Goal: Task Accomplishment & Management: Use online tool/utility

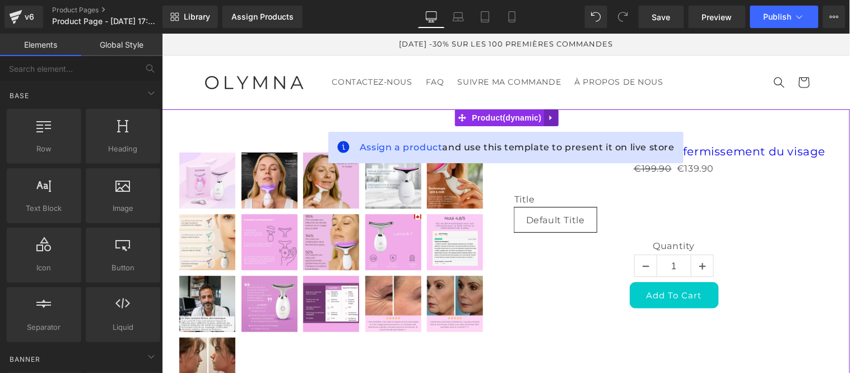
click at [554, 116] on icon at bounding box center [551, 117] width 8 height 8
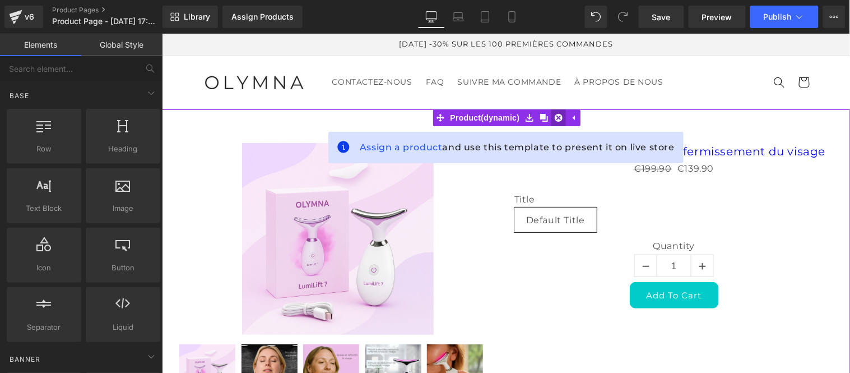
click at [556, 119] on icon at bounding box center [558, 117] width 8 height 8
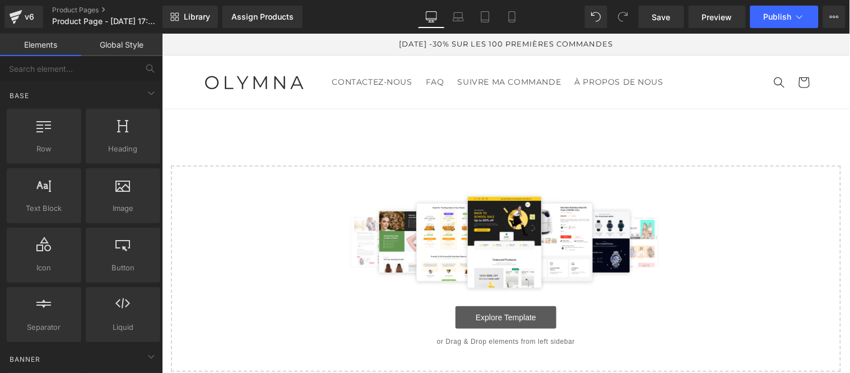
click at [485, 315] on link "Explore Template" at bounding box center [505, 316] width 101 height 22
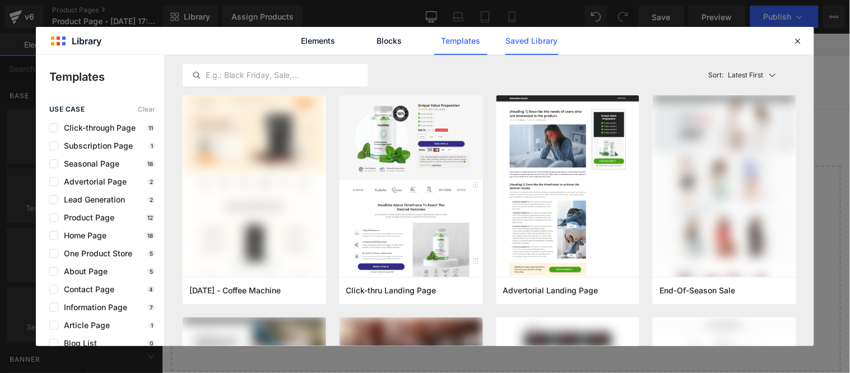
click at [536, 35] on link "Saved Library" at bounding box center [531, 41] width 53 height 28
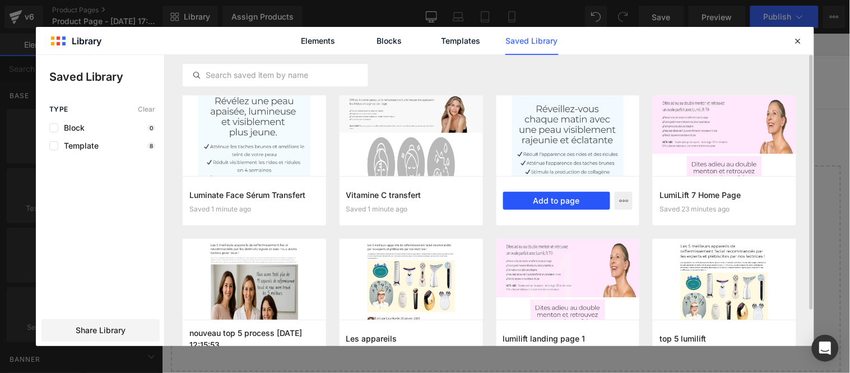
click at [557, 199] on button "Add to page" at bounding box center [557, 201] width 108 height 18
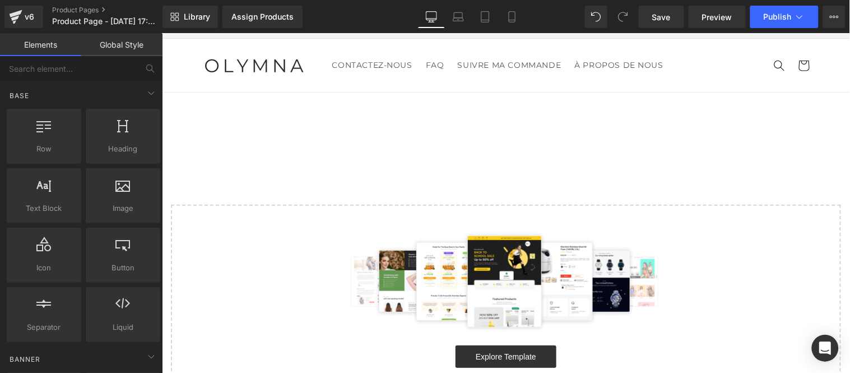
scroll to position [20, 0]
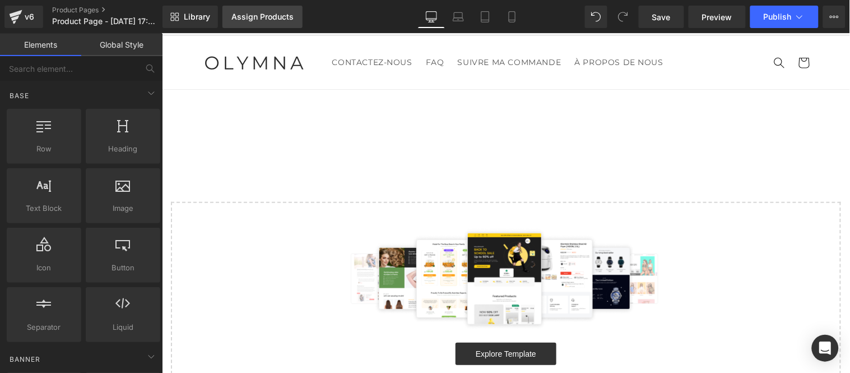
click at [265, 15] on div "Assign Products" at bounding box center [262, 16] width 62 height 9
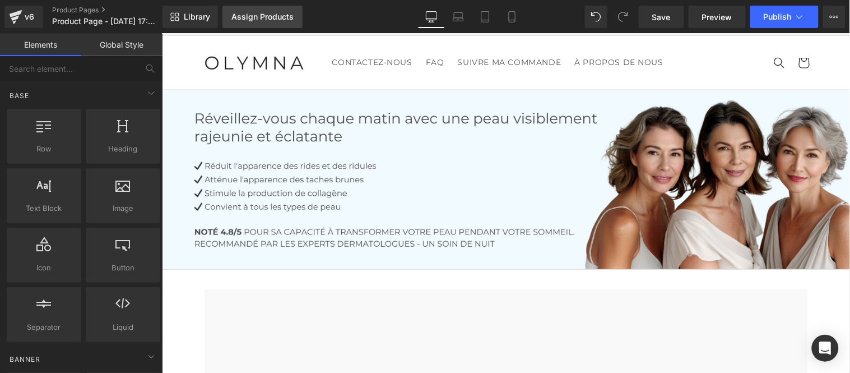
drag, startPoint x: 260, startPoint y: 11, endPoint x: 71, endPoint y: 93, distance: 206.3
click at [260, 11] on link "Assign Products" at bounding box center [262, 17] width 80 height 22
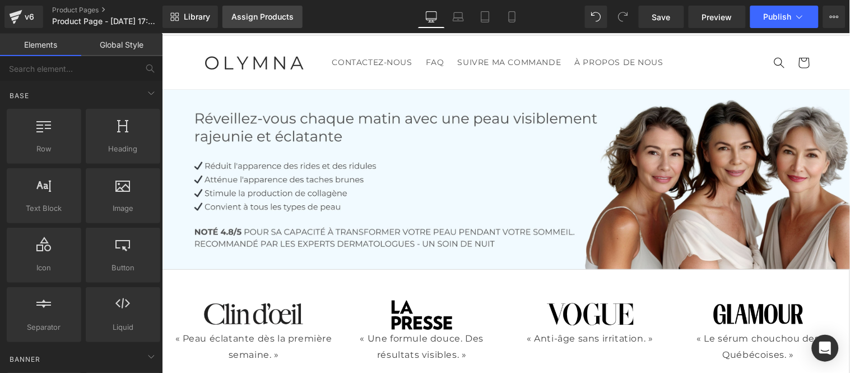
click at [257, 21] on link "Assign Products" at bounding box center [262, 17] width 80 height 22
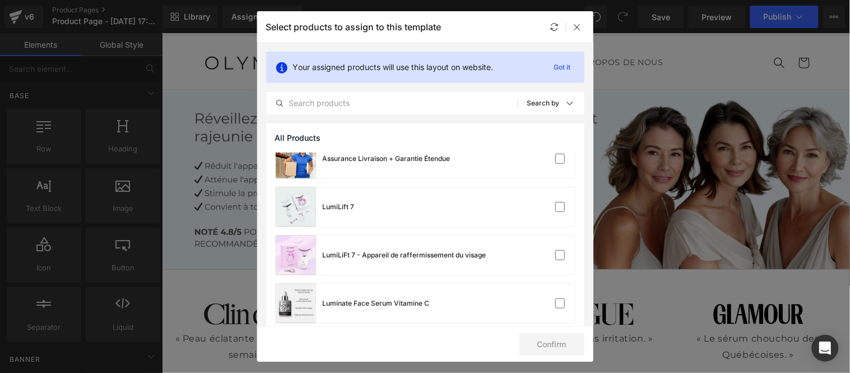
scroll to position [123, 0]
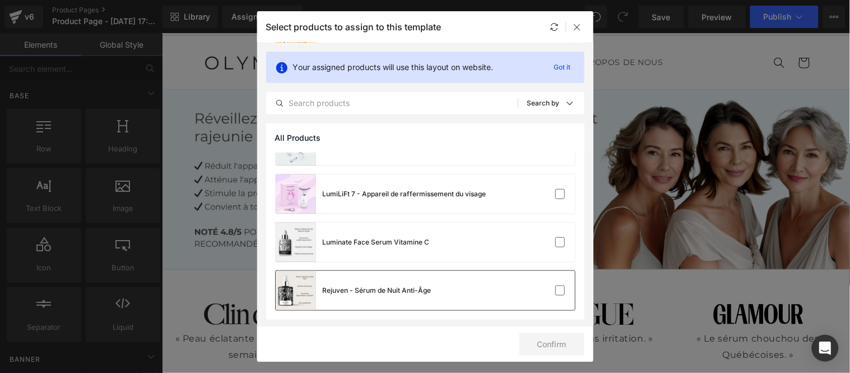
click at [338, 293] on div "Rejuven - Sérum de Nuit Anti-Âge" at bounding box center [377, 290] width 109 height 10
click at [558, 342] on button "Confirm" at bounding box center [551, 344] width 65 height 22
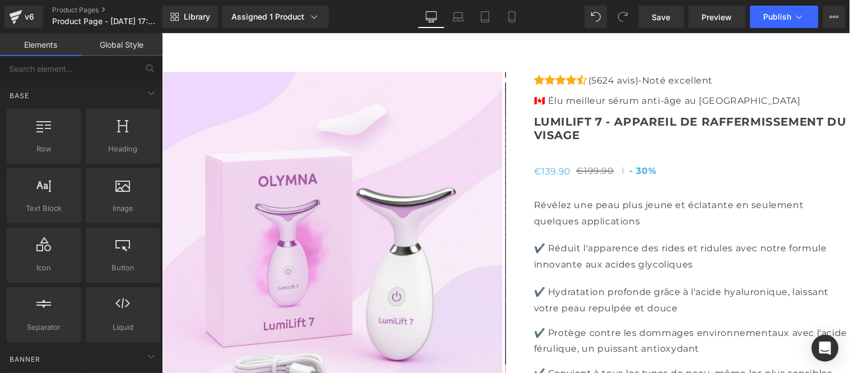
scroll to position [4032, 0]
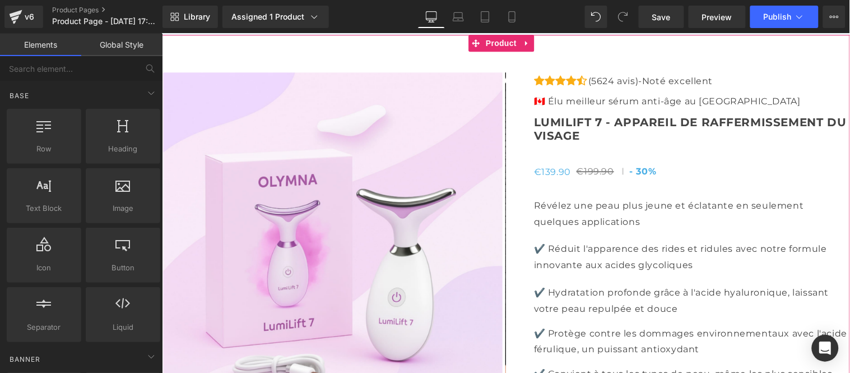
click at [502, 46] on span "Product" at bounding box center [500, 42] width 36 height 17
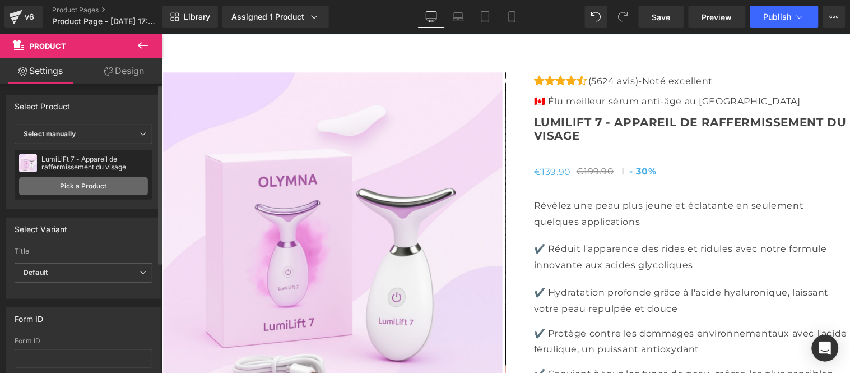
click at [84, 187] on link "Pick a Product" at bounding box center [83, 186] width 129 height 18
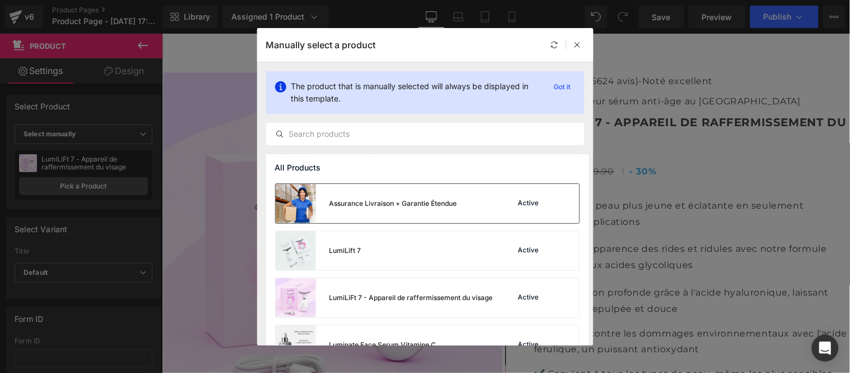
scroll to position [120, 0]
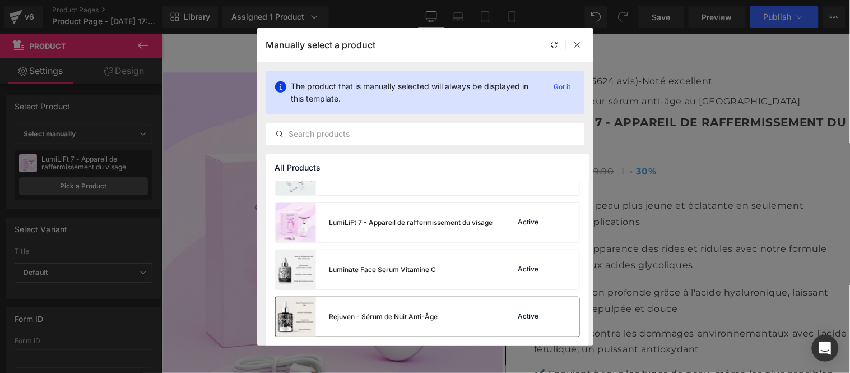
click at [390, 320] on div "Rejuven - Sérum de Nuit Anti-Âge" at bounding box center [384, 317] width 109 height 10
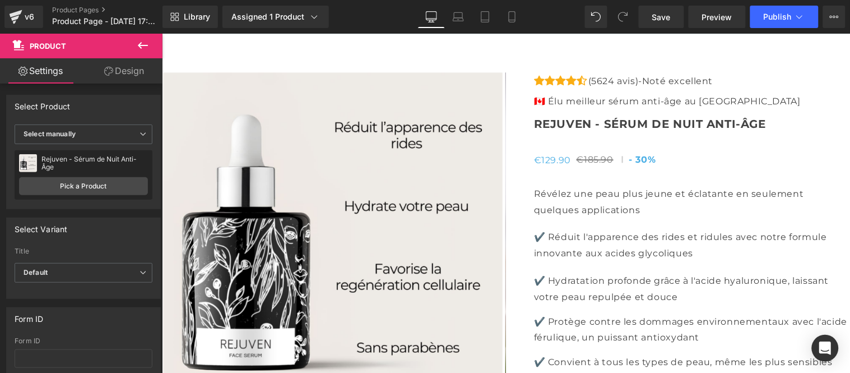
click at [140, 46] on icon at bounding box center [143, 45] width 10 height 7
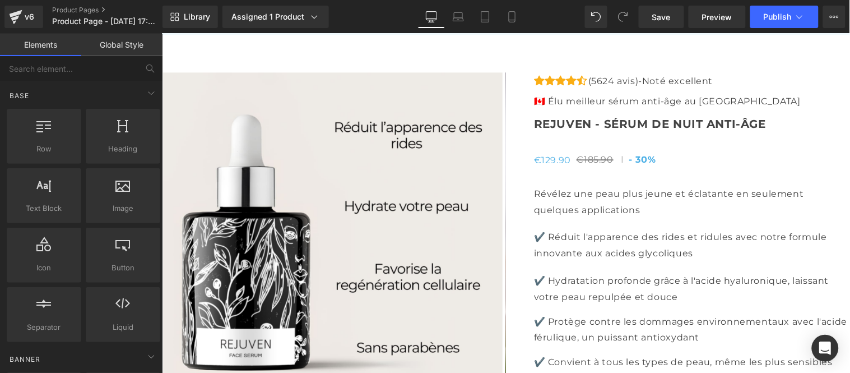
click at [112, 48] on link "Global Style" at bounding box center [121, 45] width 81 height 22
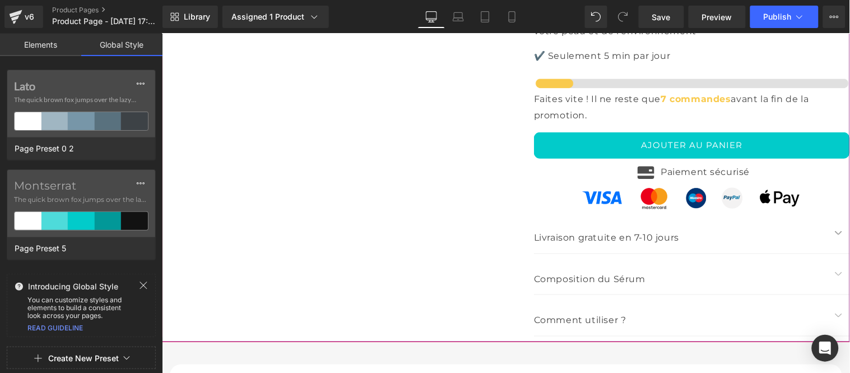
scroll to position [4592, 0]
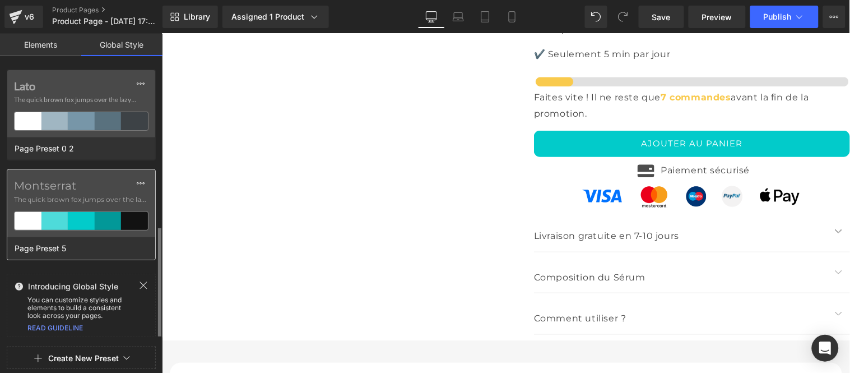
click at [78, 209] on div "Montserrat The quick brown fox jumps over the lazy..." at bounding box center [81, 203] width 148 height 67
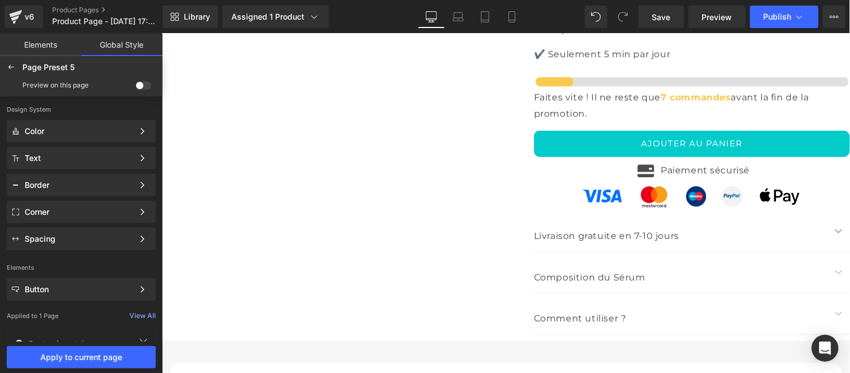
click at [141, 83] on span at bounding box center [144, 85] width 16 height 8
click at [136, 87] on input "checkbox" at bounding box center [136, 87] width 0 height 0
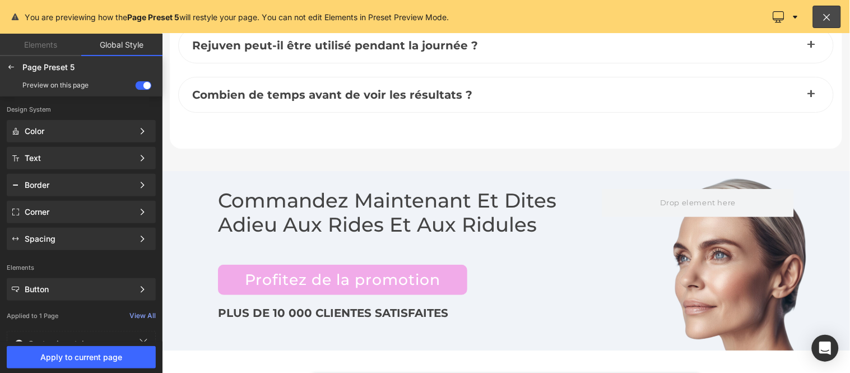
scroll to position [5541, 0]
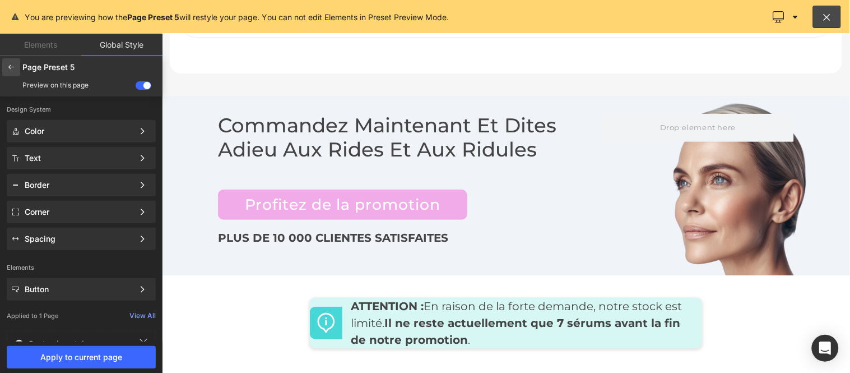
click at [11, 68] on icon at bounding box center [11, 67] width 9 height 9
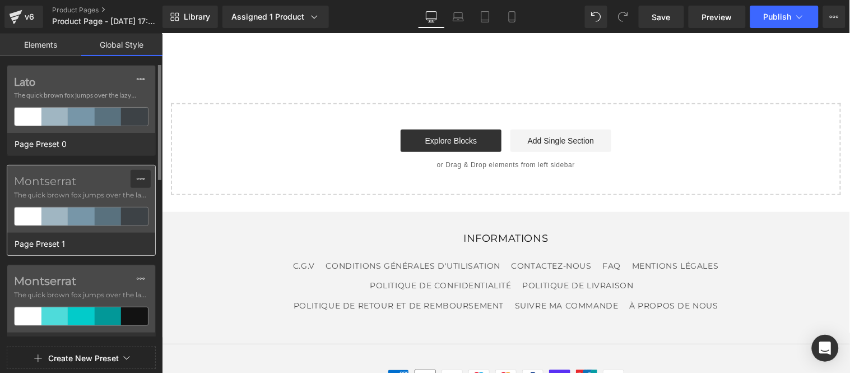
scroll to position [5238, 0]
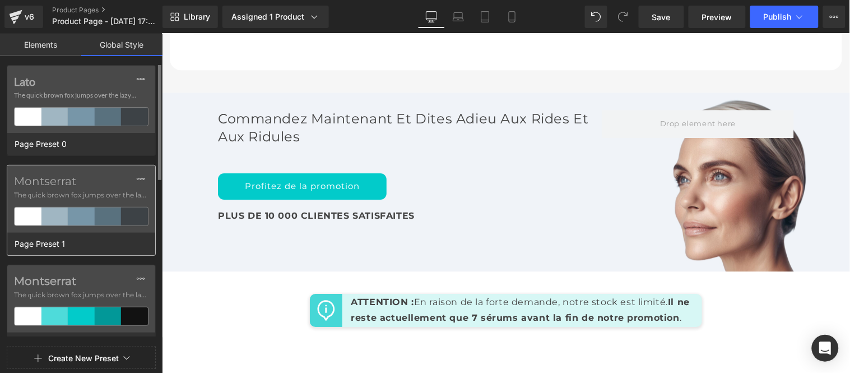
click at [86, 186] on label "Montserrat" at bounding box center [81, 180] width 134 height 13
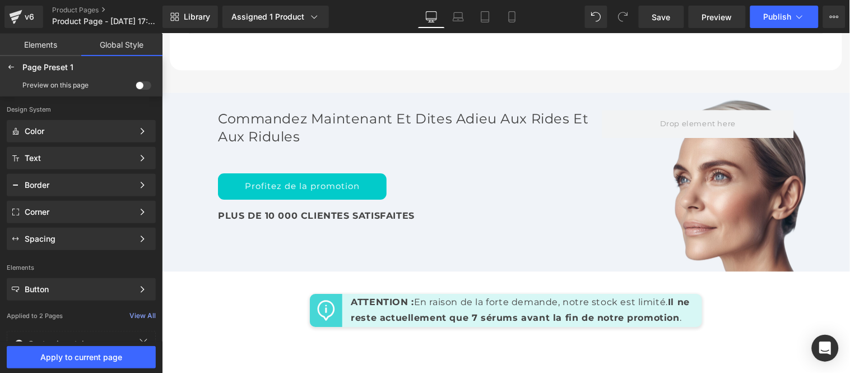
click at [148, 82] on span at bounding box center [144, 85] width 16 height 8
click at [136, 87] on input "checkbox" at bounding box center [136, 87] width 0 height 0
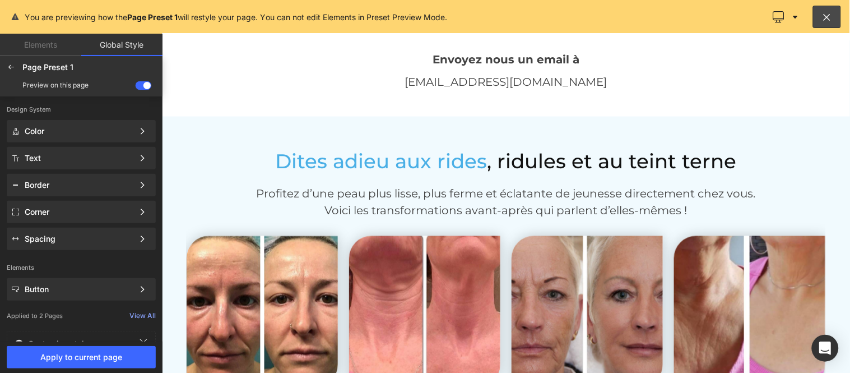
scroll to position [2614, 0]
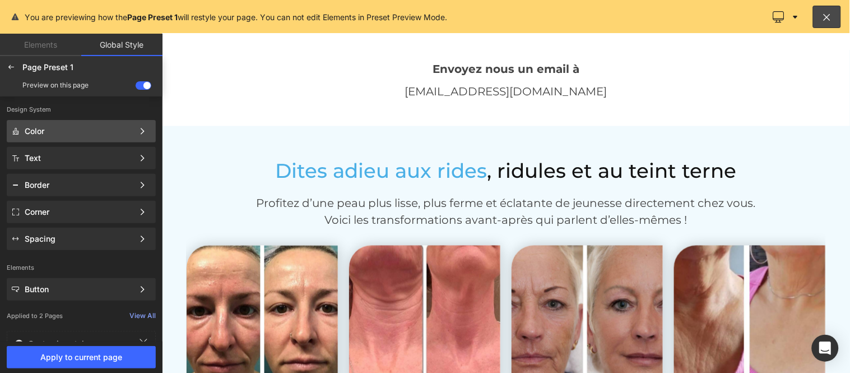
click at [95, 147] on div "Color Color Style Define a color palette and apply it to your pages 1 of 3 Next" at bounding box center [81, 158] width 149 height 22
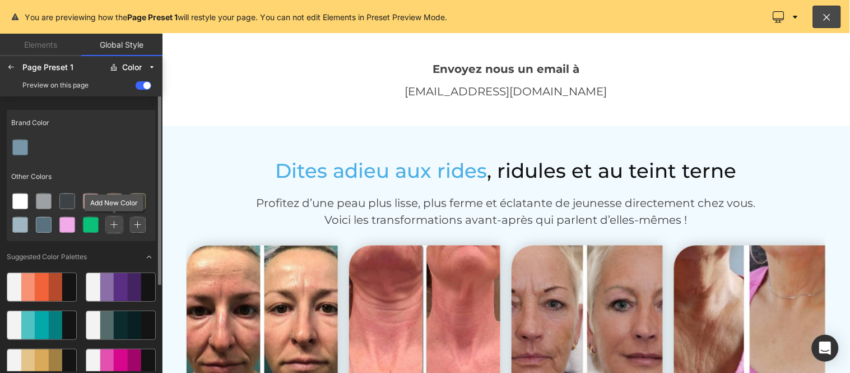
click at [115, 222] on icon at bounding box center [114, 225] width 8 height 8
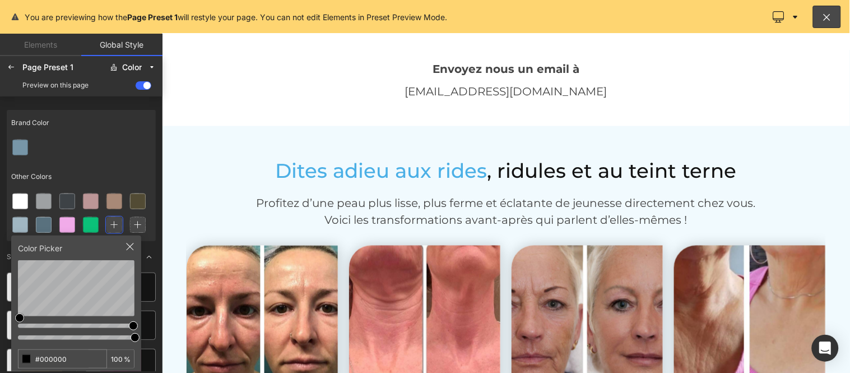
click at [331, 169] on div at bounding box center [505, 203] width 688 height 340
click at [8, 73] on div at bounding box center [11, 67] width 18 height 18
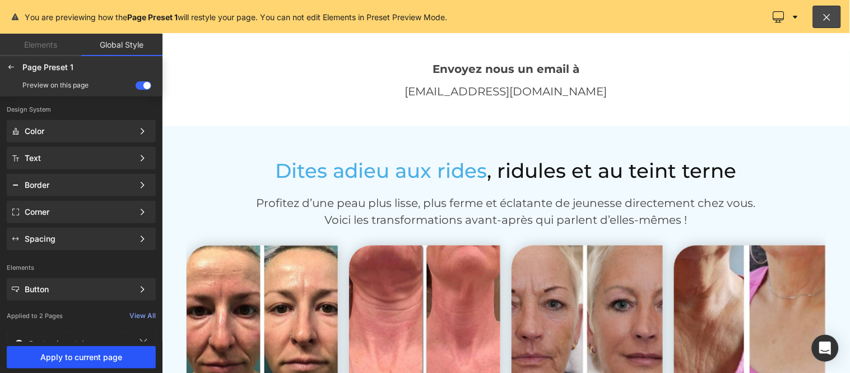
click at [96, 355] on span "Apply to current page" at bounding box center [81, 356] width 136 height 9
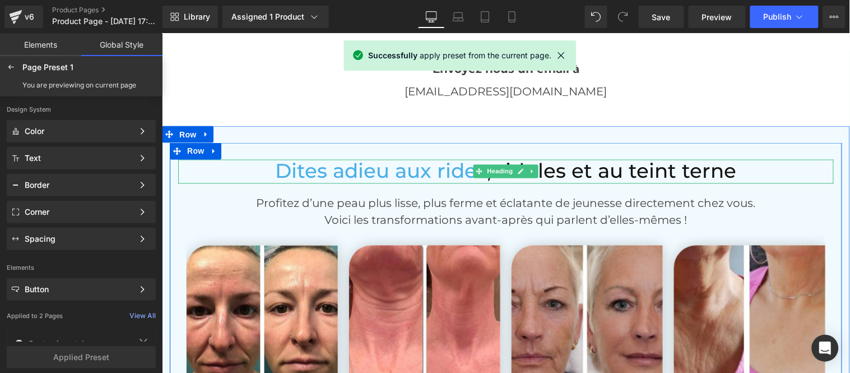
click at [360, 174] on span "Dites adieu aux rides" at bounding box center [381, 171] width 212 height 24
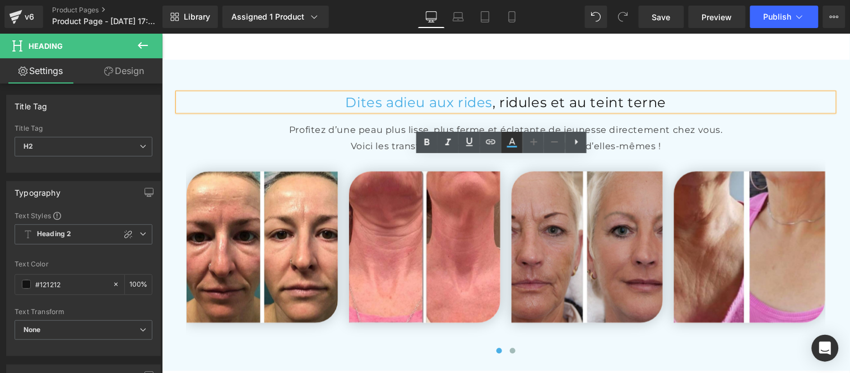
click at [511, 143] on icon at bounding box center [512, 141] width 6 height 7
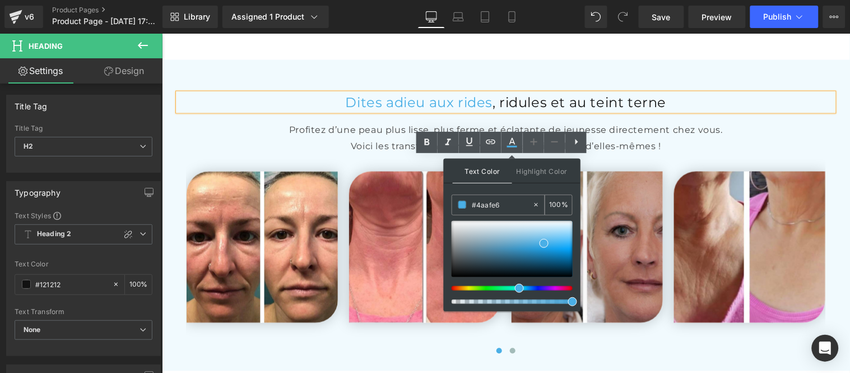
click at [489, 201] on input "#4aafe6" at bounding box center [502, 204] width 61 height 12
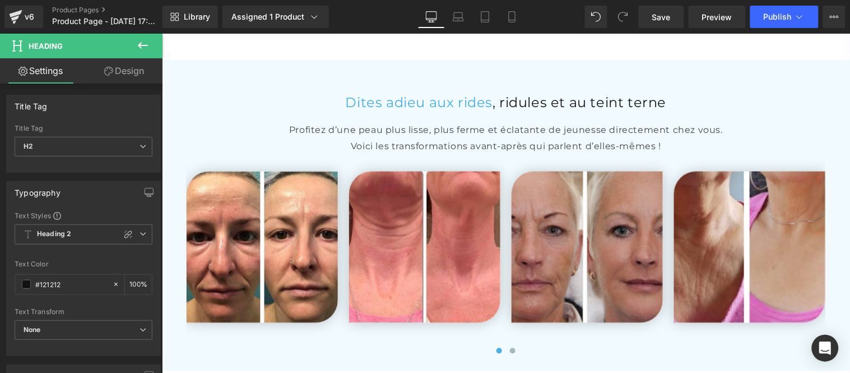
drag, startPoint x: 147, startPoint y: 45, endPoint x: 141, endPoint y: 68, distance: 23.4
click at [147, 45] on icon at bounding box center [143, 45] width 10 height 7
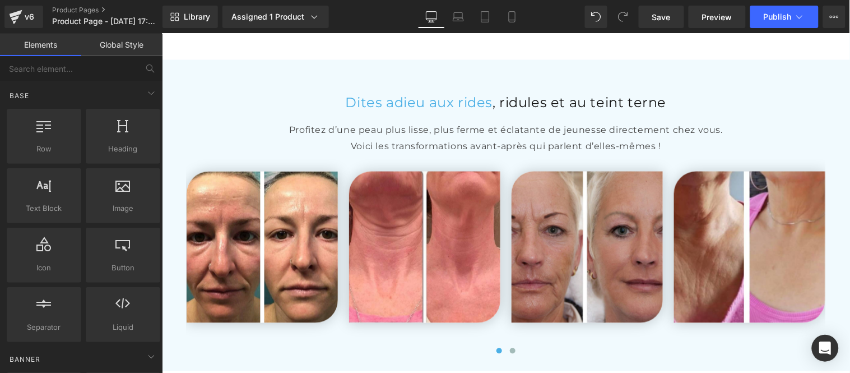
click at [123, 48] on link "Global Style" at bounding box center [121, 45] width 81 height 22
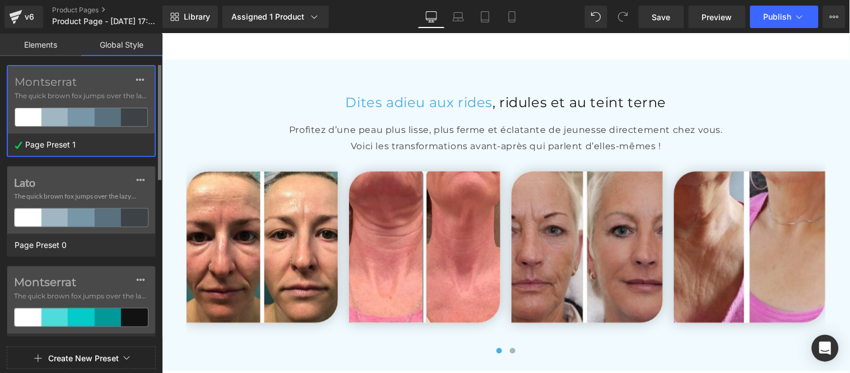
click at [96, 113] on div at bounding box center [108, 117] width 26 height 18
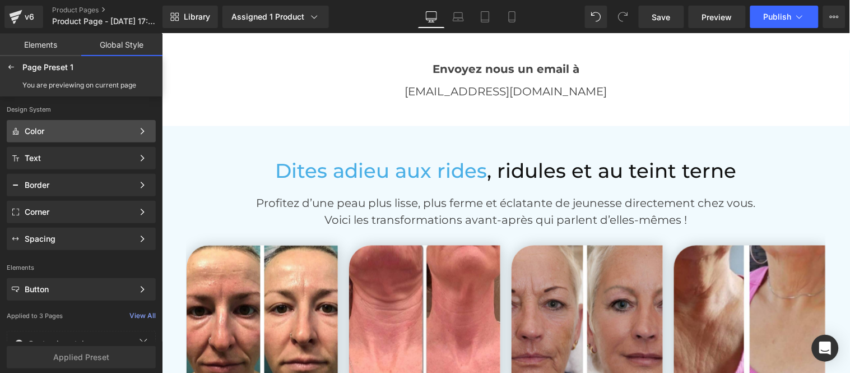
click at [66, 127] on div "Color" at bounding box center [79, 131] width 109 height 9
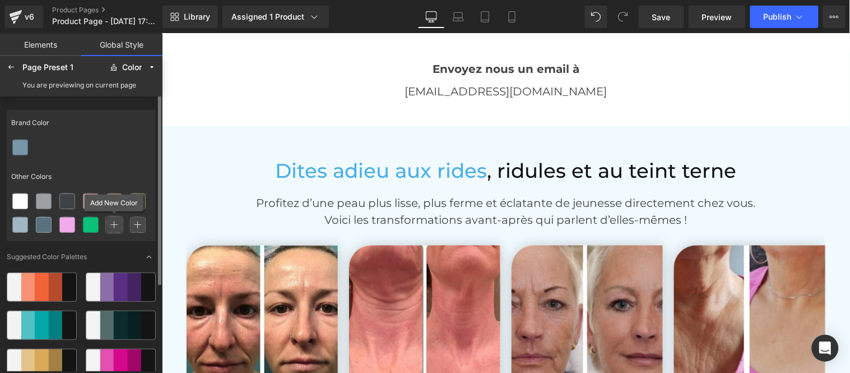
click at [111, 226] on icon at bounding box center [114, 225] width 8 height 8
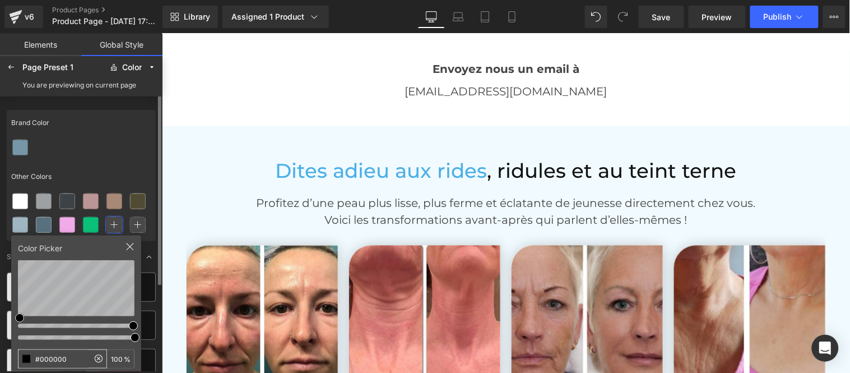
click at [56, 363] on input "#000000" at bounding box center [53, 359] width 70 height 18
type input "#4aafe6"
click at [87, 154] on div at bounding box center [81, 148] width 149 height 24
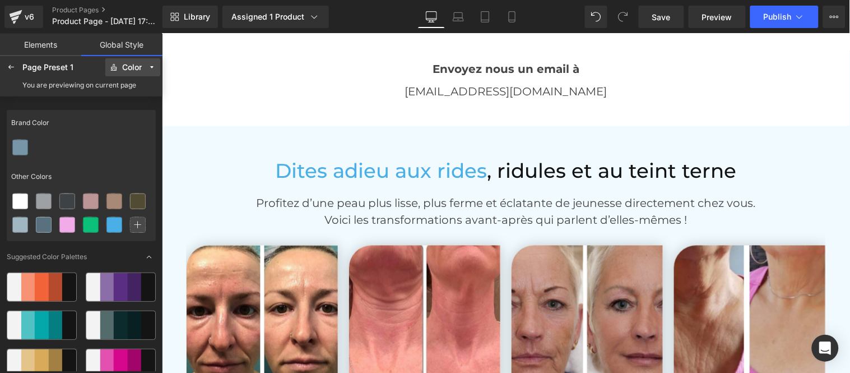
click at [138, 64] on div "Color" at bounding box center [132, 67] width 20 height 8
click at [122, 177] on label "Button" at bounding box center [128, 179] width 21 height 8
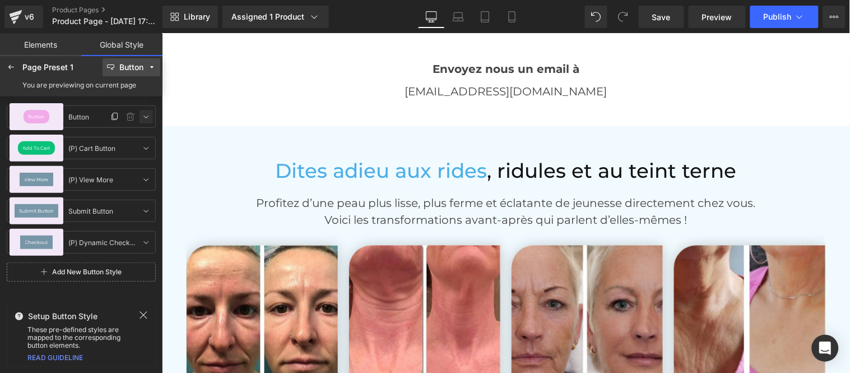
click at [147, 115] on icon at bounding box center [146, 116] width 9 height 9
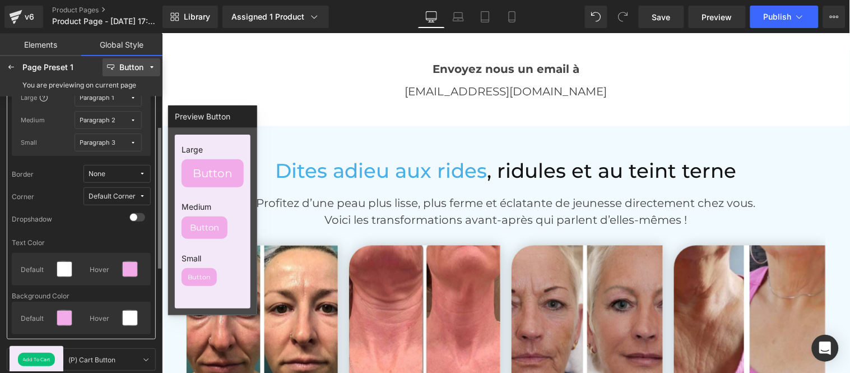
scroll to position [124, 0]
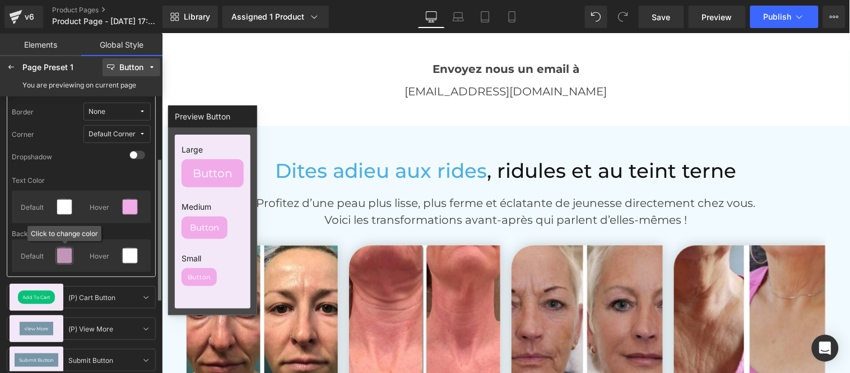
click at [68, 253] on icon at bounding box center [64, 255] width 9 height 9
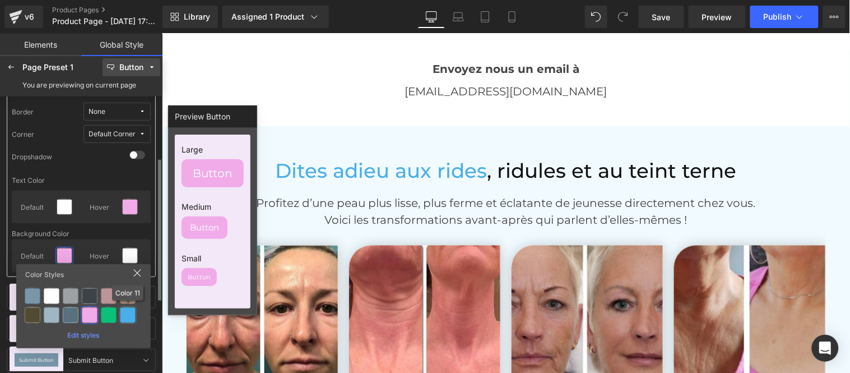
click at [127, 310] on div at bounding box center [128, 315] width 16 height 16
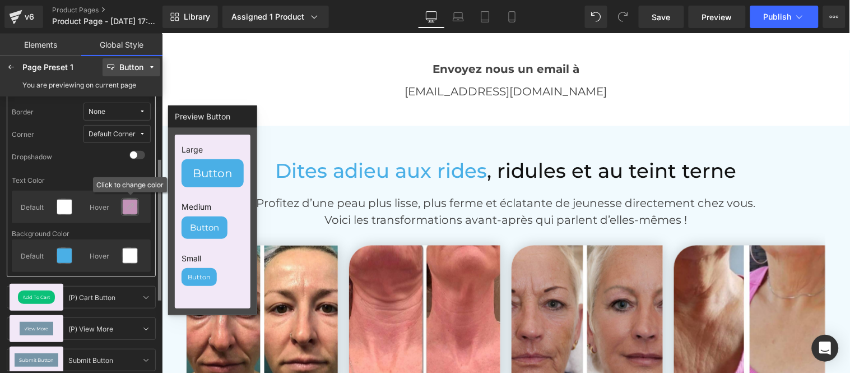
click at [132, 208] on icon at bounding box center [130, 206] width 9 height 9
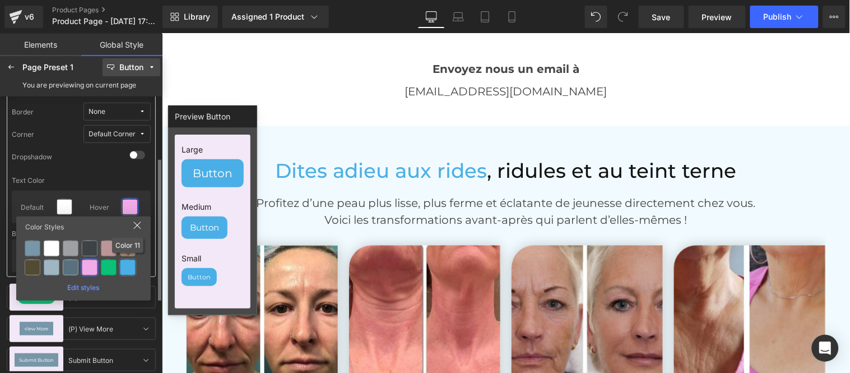
click at [130, 269] on div at bounding box center [128, 267] width 16 height 16
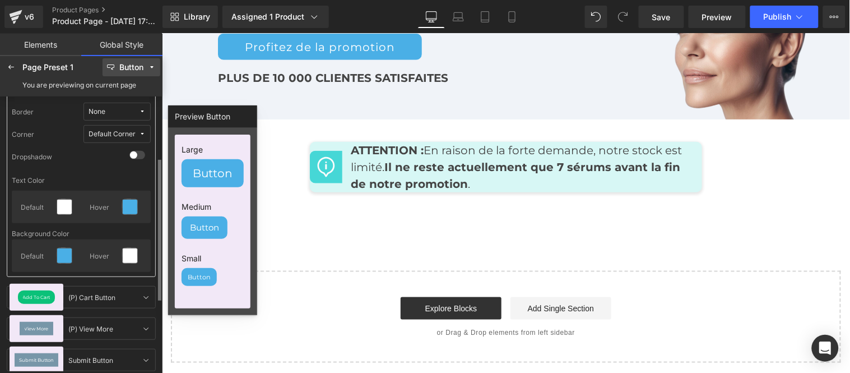
scroll to position [5666, 0]
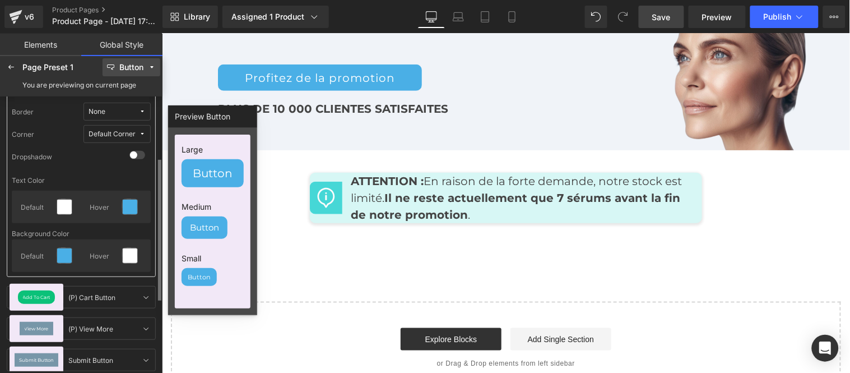
click at [675, 21] on link "Save" at bounding box center [661, 17] width 45 height 22
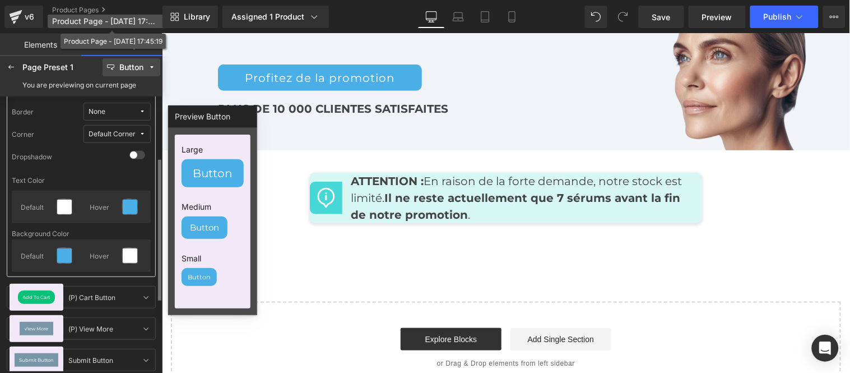
click at [88, 21] on span "Product Page - Sep 1, 17:45:19" at bounding box center [106, 21] width 108 height 9
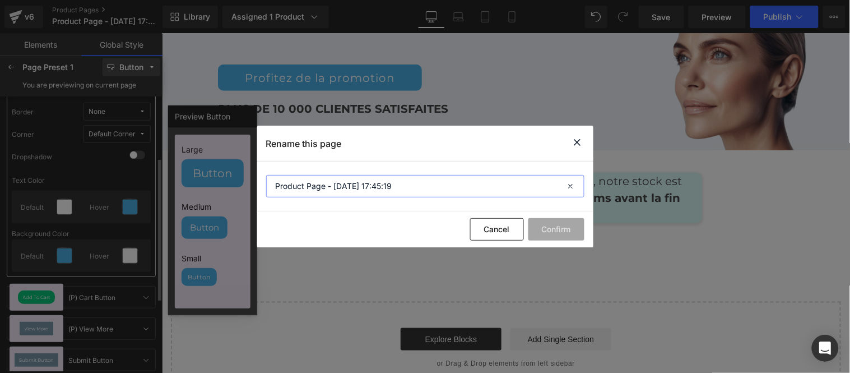
click at [347, 187] on input "Product Page - Sep 1, 17:45:19" at bounding box center [425, 186] width 318 height 22
type input "Rejuven"
click at [550, 225] on button "Confirm" at bounding box center [556, 229] width 56 height 22
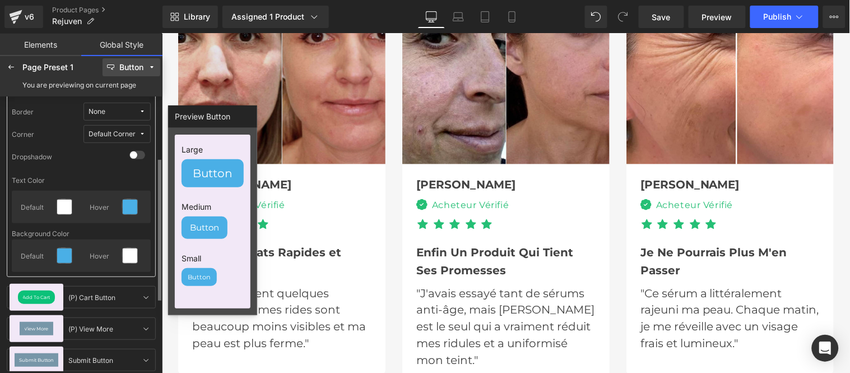
scroll to position [3548, 0]
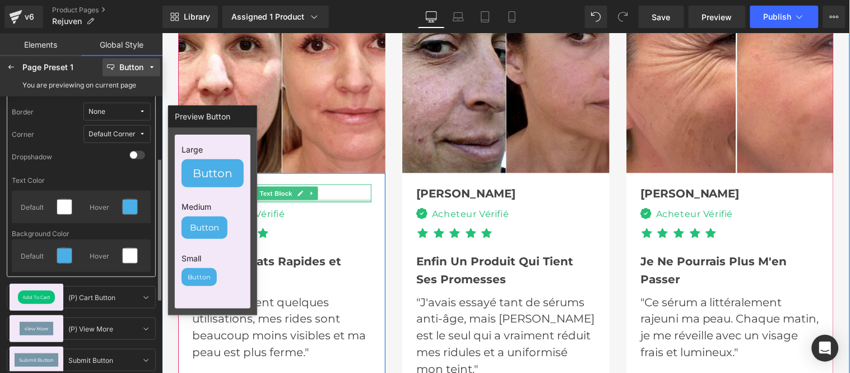
click at [322, 199] on div at bounding box center [281, 200] width 179 height 3
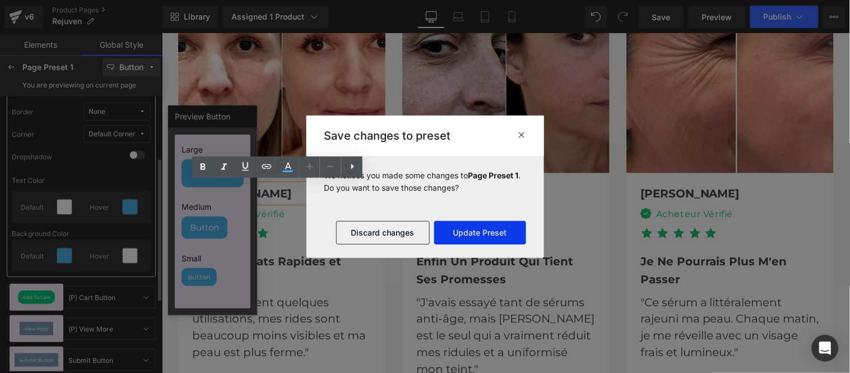
click at [464, 231] on button "Update Preset" at bounding box center [480, 233] width 92 height 24
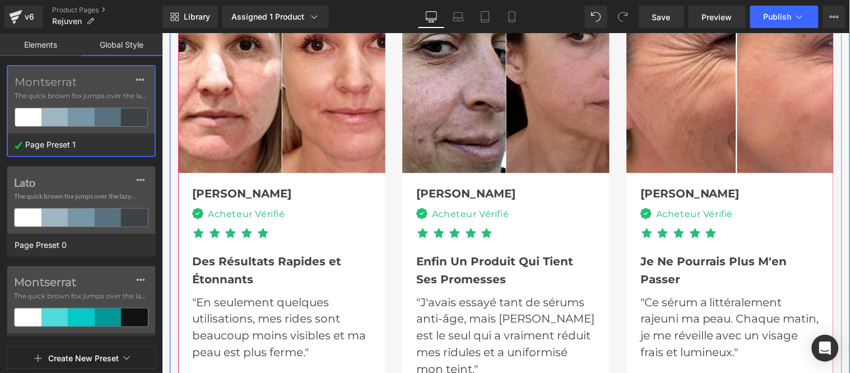
click at [563, 231] on ul "Icon Icon Icon Icon Icon" at bounding box center [505, 237] width 179 height 22
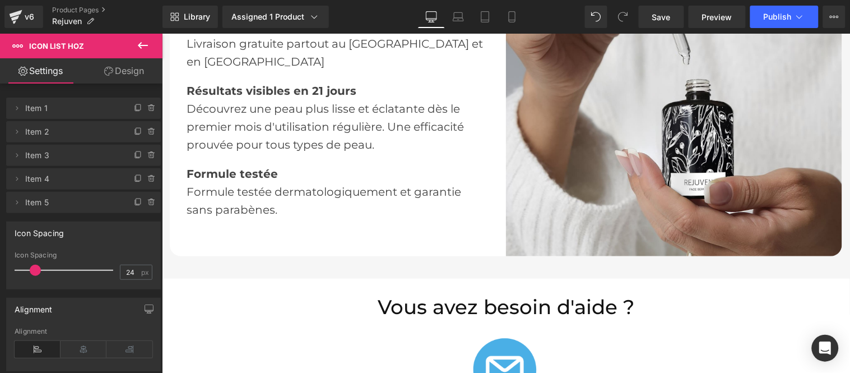
scroll to position [2054, 0]
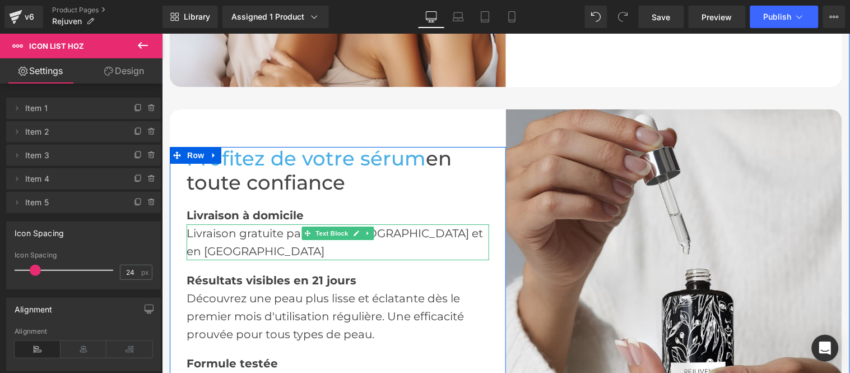
click at [410, 239] on div "Livraison gratuite partout au [GEOGRAPHIC_DATA] et en [GEOGRAPHIC_DATA]" at bounding box center [337, 242] width 303 height 36
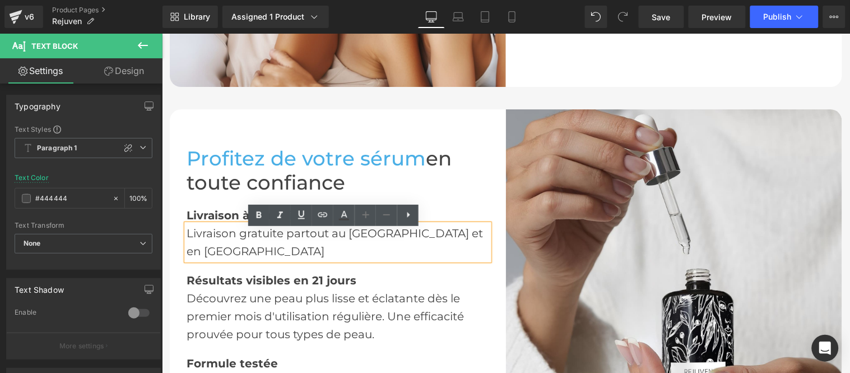
click at [330, 238] on div "Livraison gratuite partout au [GEOGRAPHIC_DATA] et en [GEOGRAPHIC_DATA]" at bounding box center [337, 242] width 303 height 36
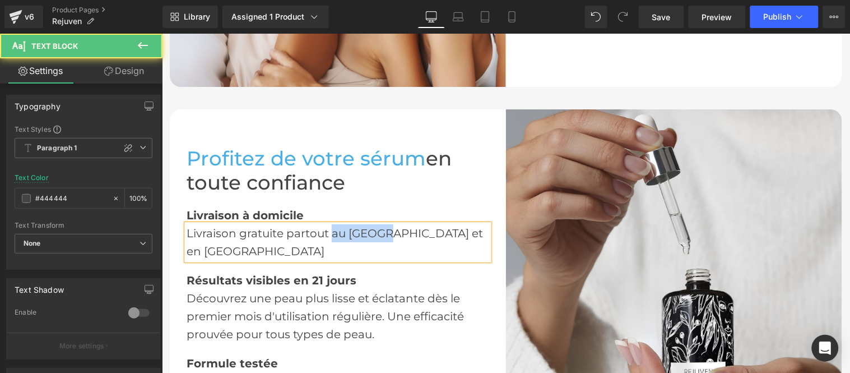
click at [387, 237] on div "Livraison gratuite partout au [GEOGRAPHIC_DATA] et en [GEOGRAPHIC_DATA]" at bounding box center [337, 242] width 303 height 36
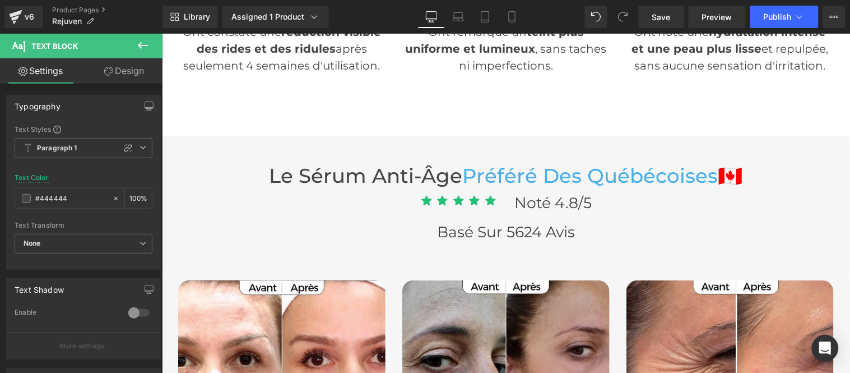
scroll to position [3237, 0]
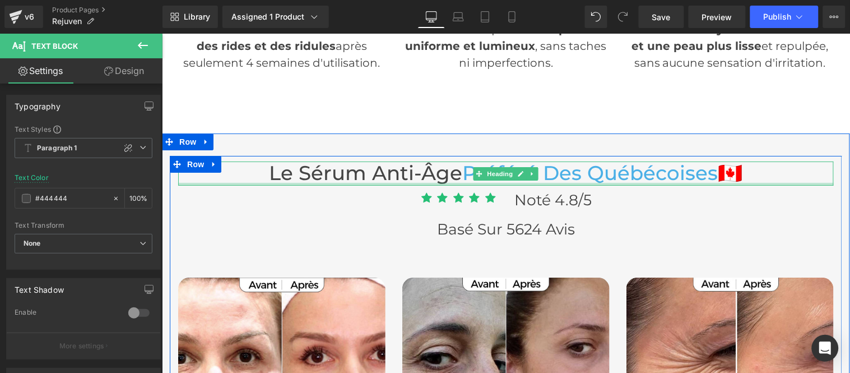
click at [670, 182] on div at bounding box center [506, 183] width 656 height 3
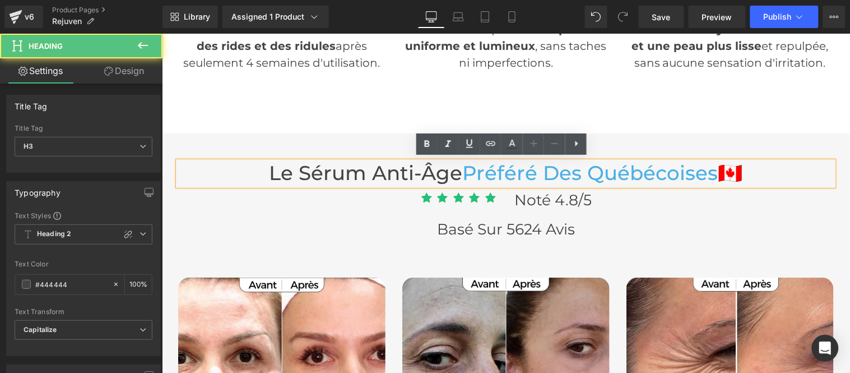
click at [705, 176] on span "Préféré Des québécoises" at bounding box center [590, 172] width 256 height 24
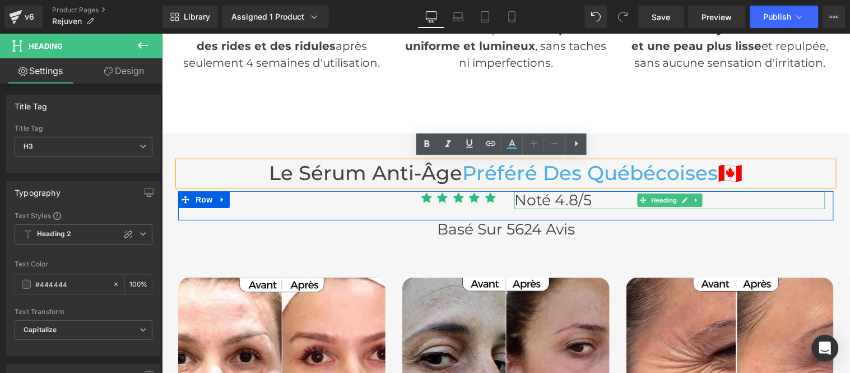
click at [412, 171] on h3 "Le sérum anti-âge Préféré Des québécoises 🇨🇦" at bounding box center [506, 173] width 656 height 24
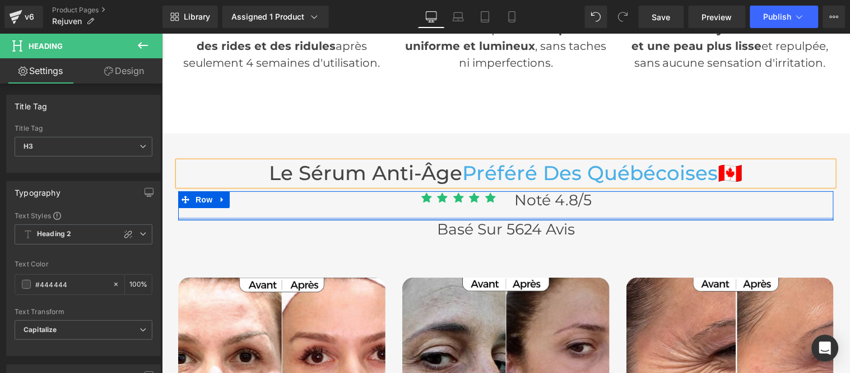
copy h3 "Le sérum anti-âge Préféré Des québécoises 🇨🇦"
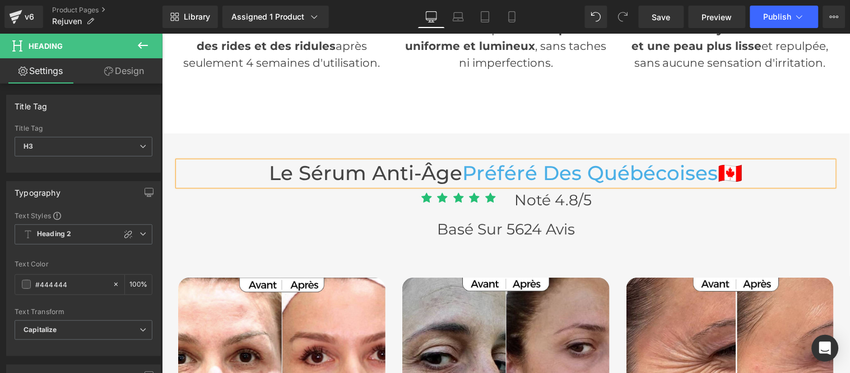
click at [443, 169] on h3 "Le sérum anti-âge Préféré Des québécoises 🇨🇦" at bounding box center [506, 173] width 656 height 24
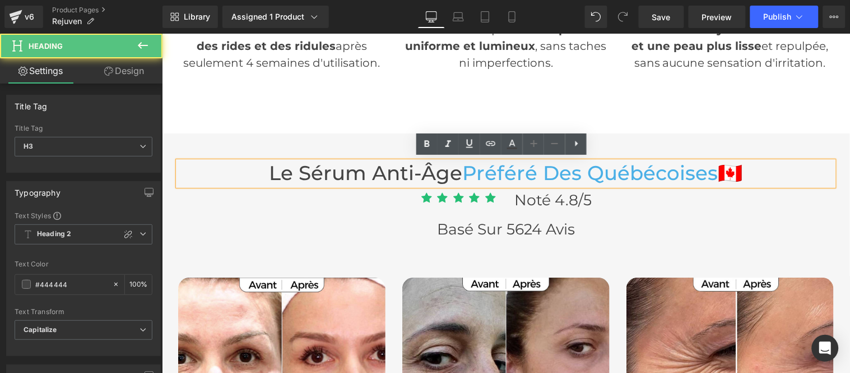
click at [586, 174] on span "Préféré Des québécoises" at bounding box center [590, 172] width 256 height 24
click at [748, 178] on h3 "Le sérum anti-âge Préféré Des québécoises 🇨🇦" at bounding box center [506, 173] width 656 height 24
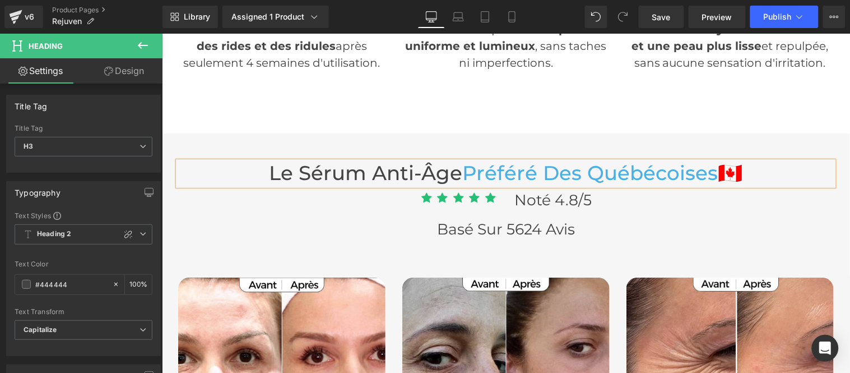
paste div
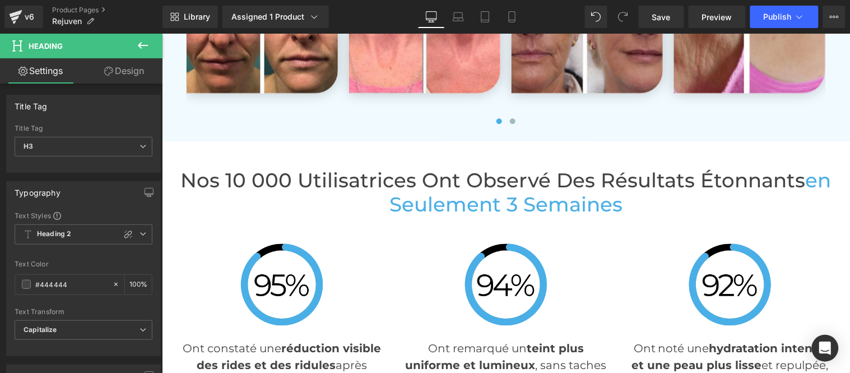
scroll to position [2801, 0]
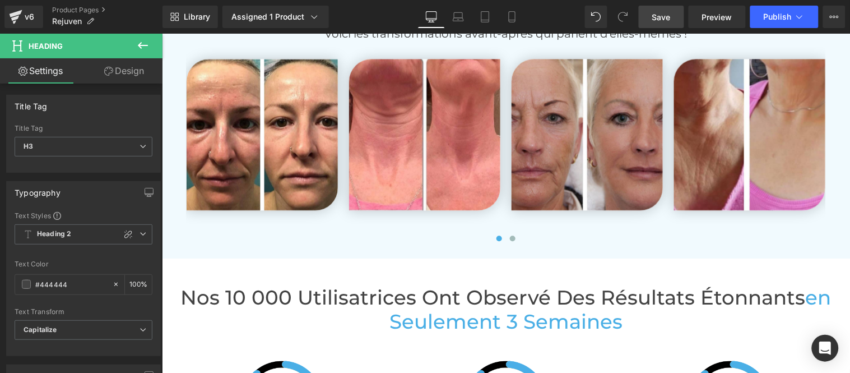
click at [651, 13] on link "Save" at bounding box center [661, 17] width 45 height 22
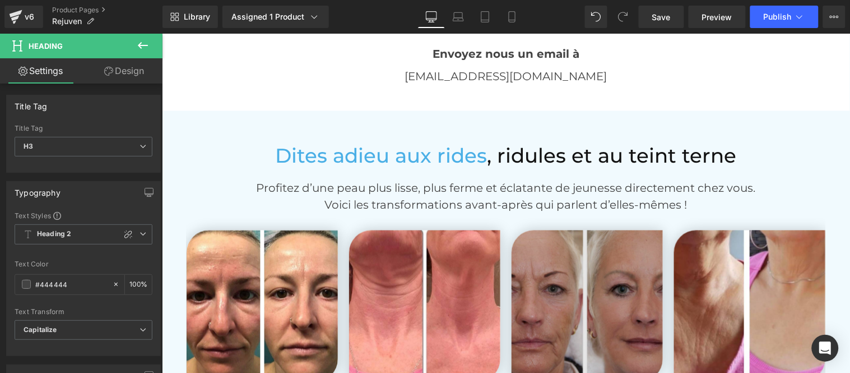
scroll to position [2490, 0]
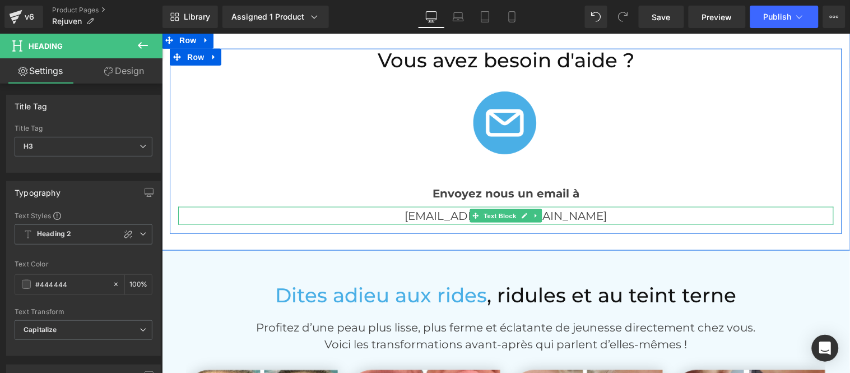
click at [523, 210] on link at bounding box center [524, 214] width 12 height 13
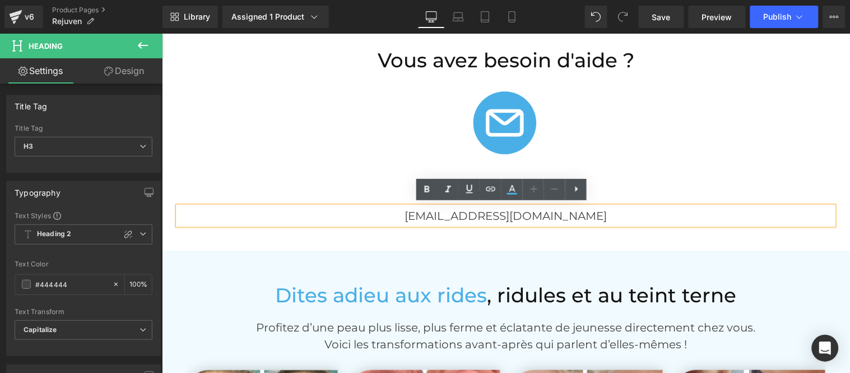
click at [559, 212] on p "[EMAIL_ADDRESS][DOMAIN_NAME]" at bounding box center [506, 215] width 656 height 18
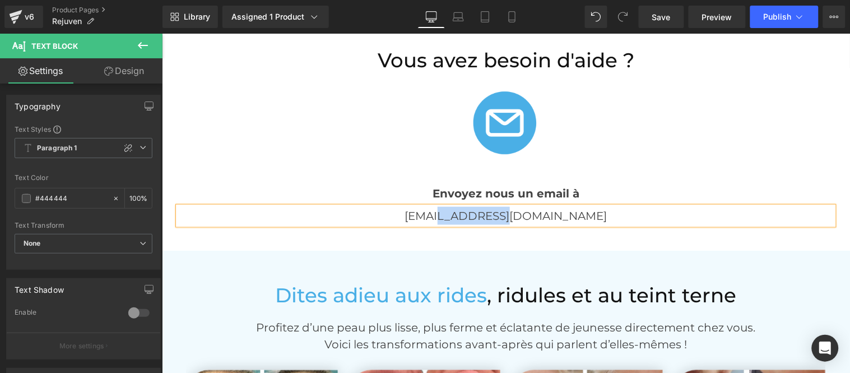
drag, startPoint x: 491, startPoint y: 214, endPoint x: 505, endPoint y: 226, distance: 18.6
click at [491, 214] on p "[EMAIL_ADDRESS][DOMAIN_NAME]" at bounding box center [506, 215] width 656 height 18
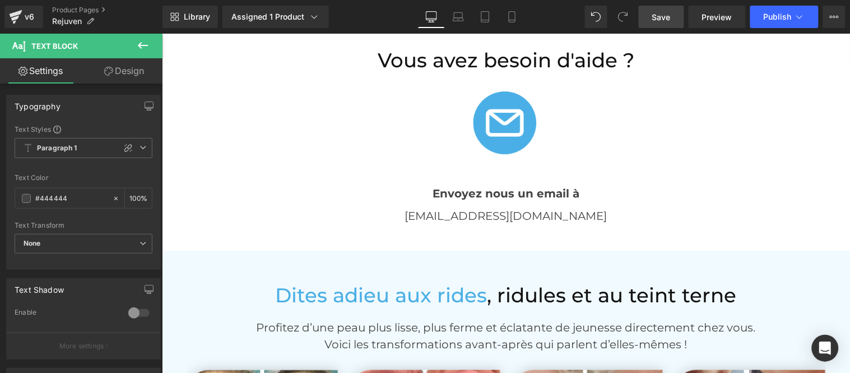
click at [651, 17] on link "Save" at bounding box center [661, 17] width 45 height 22
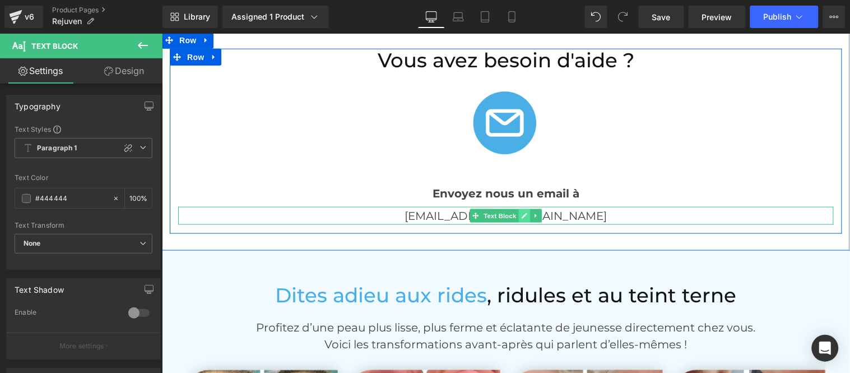
click at [521, 212] on icon at bounding box center [524, 215] width 6 height 7
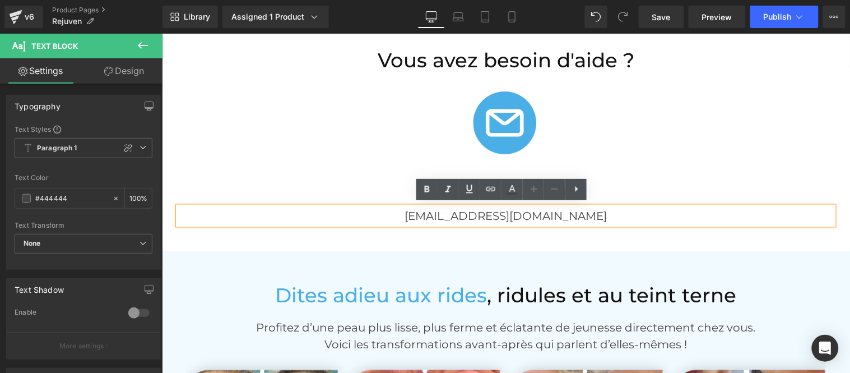
click at [587, 211] on p "[EMAIL_ADDRESS][DOMAIN_NAME]" at bounding box center [506, 215] width 656 height 18
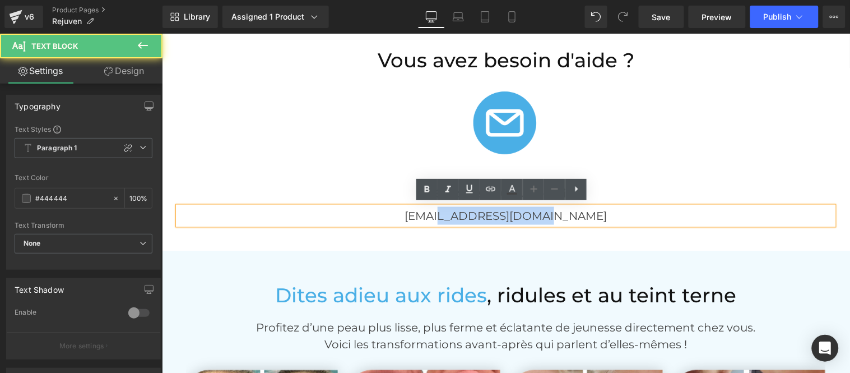
click at [467, 216] on p "[EMAIL_ADDRESS][DOMAIN_NAME]" at bounding box center [506, 215] width 656 height 18
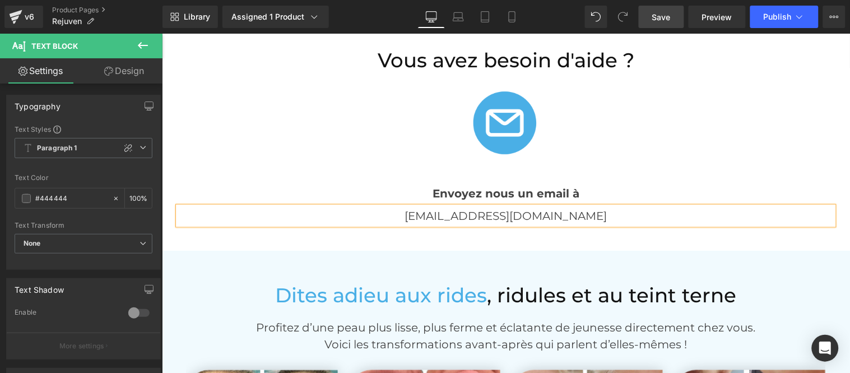
click at [657, 18] on span "Save" at bounding box center [661, 17] width 18 height 12
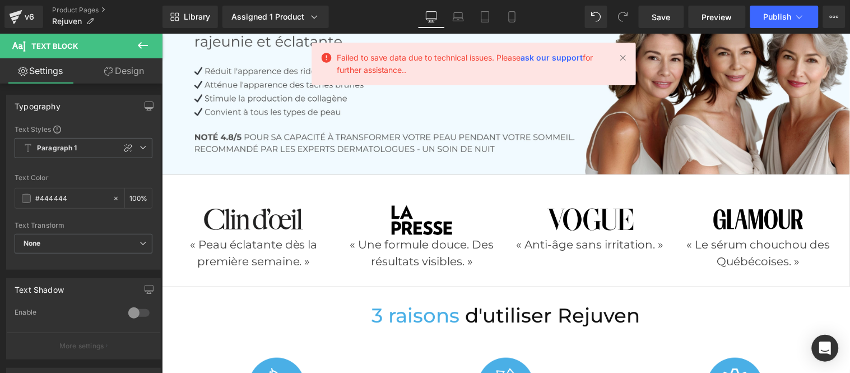
scroll to position [0, 0]
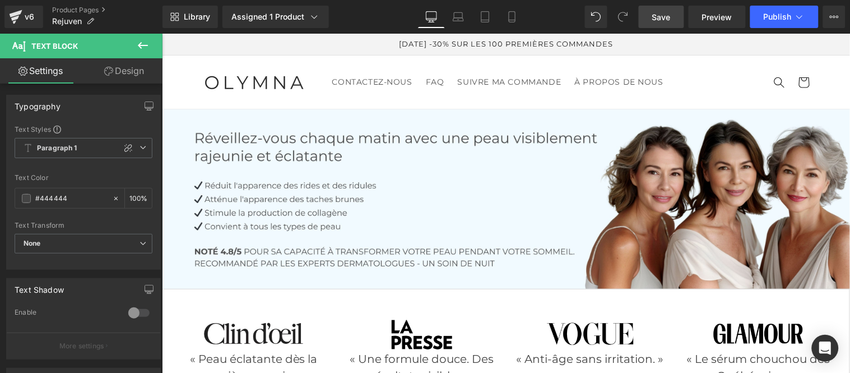
click at [662, 23] on link "Save" at bounding box center [661, 17] width 45 height 22
drag, startPoint x: 671, startPoint y: 15, endPoint x: 669, endPoint y: 30, distance: 15.3
click at [671, 17] on span "Save" at bounding box center [661, 17] width 18 height 12
click at [655, 19] on span "Save" at bounding box center [661, 17] width 18 height 12
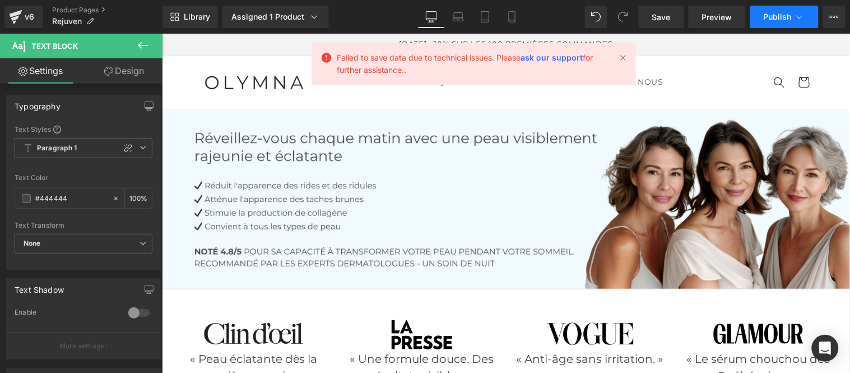
click at [772, 15] on span "Publish" at bounding box center [778, 16] width 28 height 9
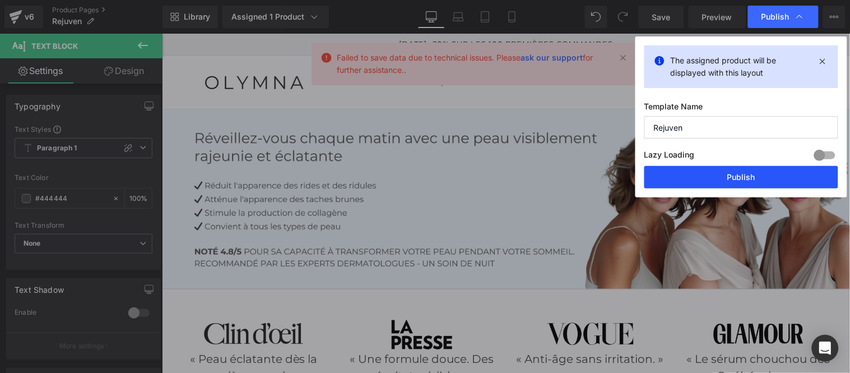
click at [752, 180] on button "Publish" at bounding box center [741, 177] width 194 height 22
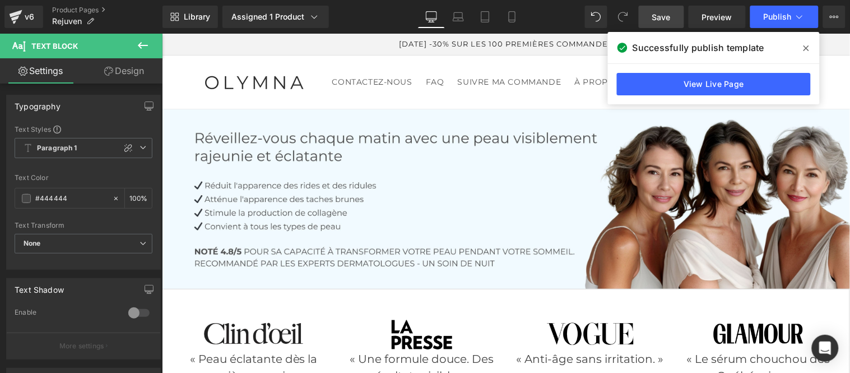
click at [669, 13] on span "Save" at bounding box center [661, 17] width 18 height 12
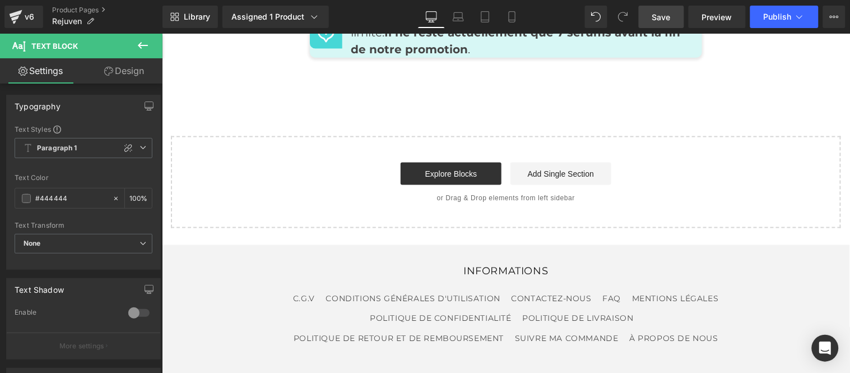
scroll to position [5909, 0]
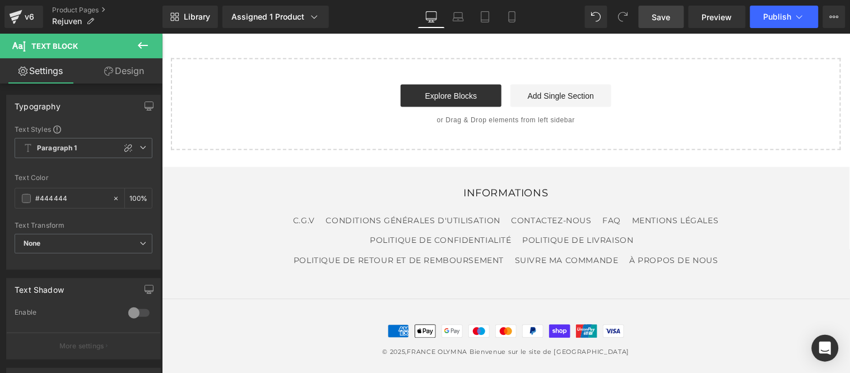
drag, startPoint x: 18, startPoint y: 15, endPoint x: 101, endPoint y: 69, distance: 99.9
click at [19, 16] on icon at bounding box center [15, 17] width 13 height 28
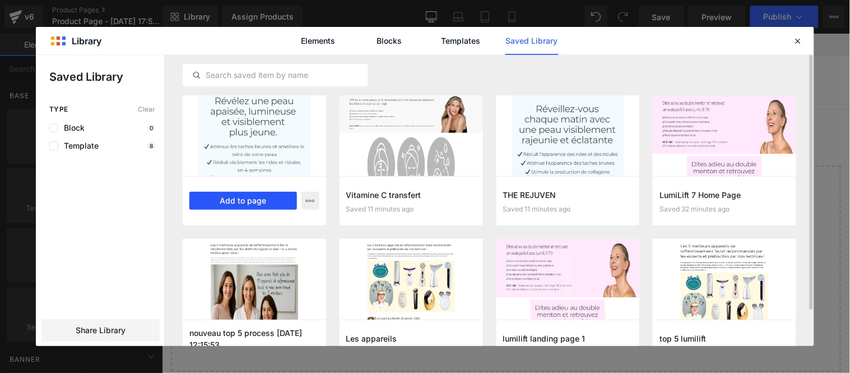
click at [249, 198] on button "Add to page" at bounding box center [243, 201] width 108 height 18
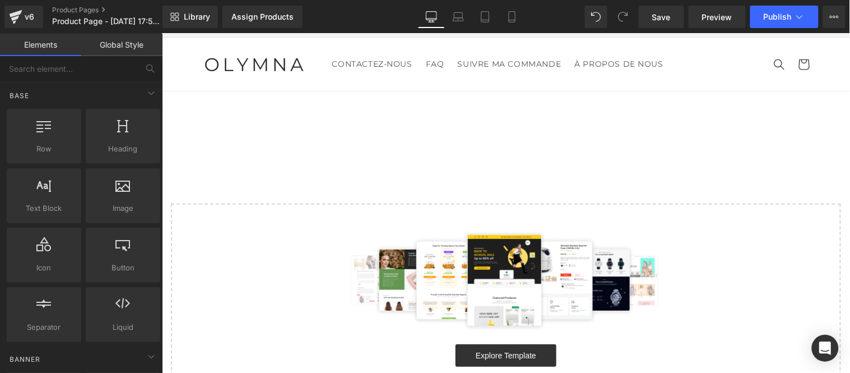
scroll to position [20, 0]
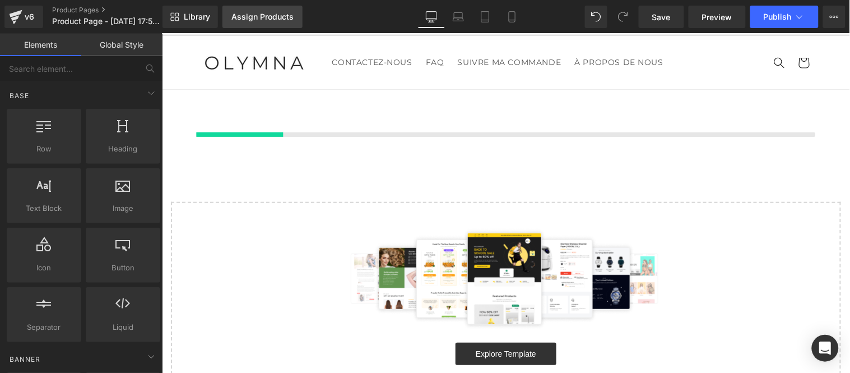
click at [253, 7] on link "Assign Products" at bounding box center [262, 17] width 80 height 22
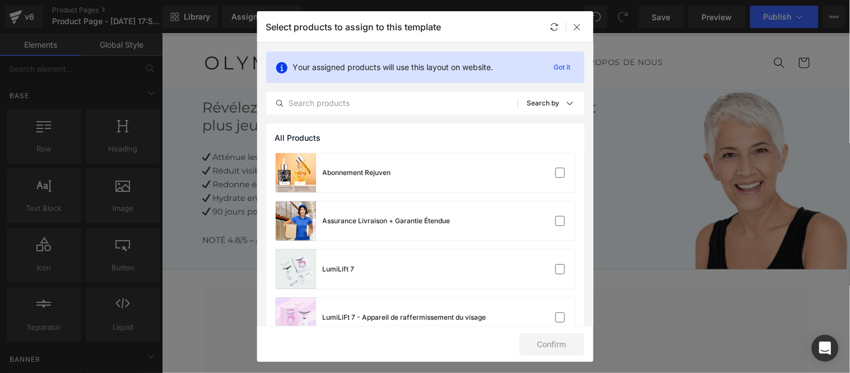
click at [555, 360] on label at bounding box center [560, 365] width 10 height 10
click at [560, 365] on input "checkbox" at bounding box center [560, 365] width 0 height 0
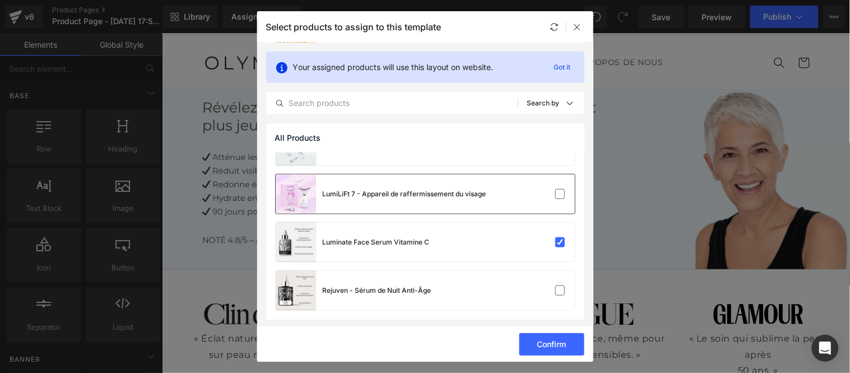
click at [547, 348] on button "Confirm" at bounding box center [551, 344] width 65 height 22
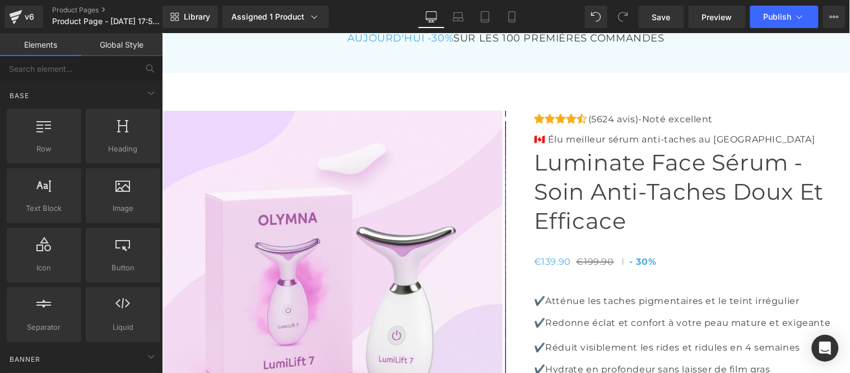
scroll to position [3841, 0]
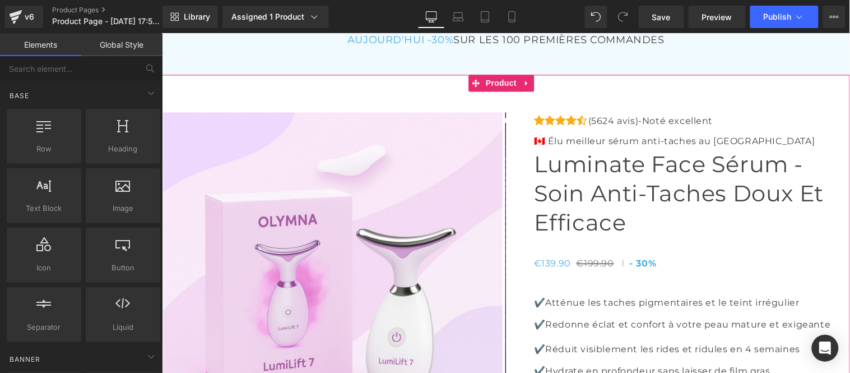
click at [511, 91] on span "Product" at bounding box center [500, 83] width 36 height 17
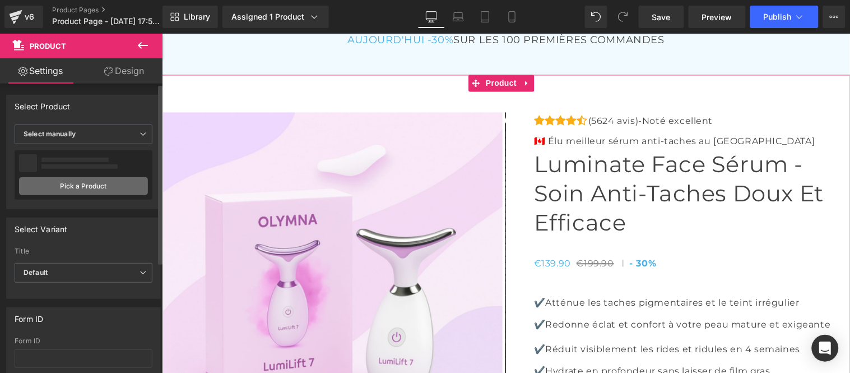
click at [71, 188] on link "Pick a Product" at bounding box center [83, 186] width 129 height 18
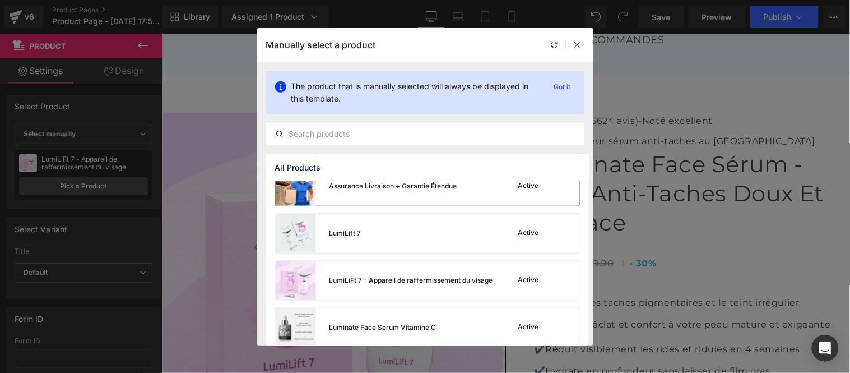
scroll to position [120, 0]
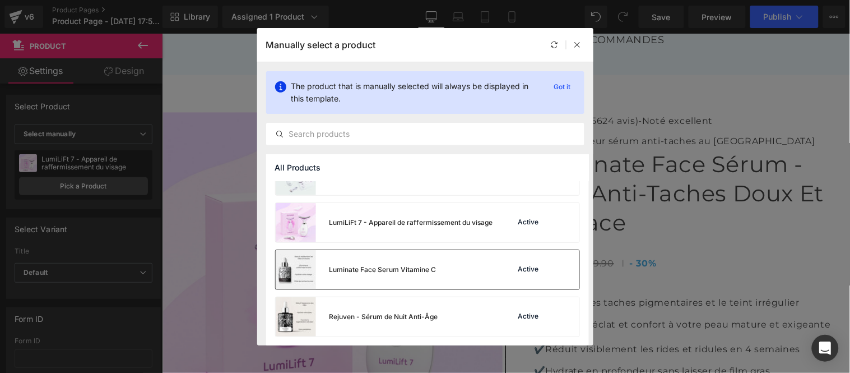
drag, startPoint x: 429, startPoint y: 270, endPoint x: 268, endPoint y: 238, distance: 163.9
click at [429, 270] on div "Luminate Face Serum Vitamine C" at bounding box center [383, 270] width 107 height 10
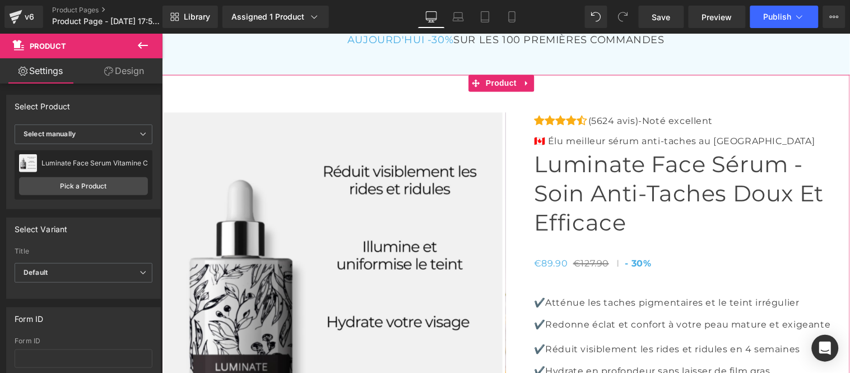
click at [132, 71] on link "Design" at bounding box center [123, 70] width 81 height 25
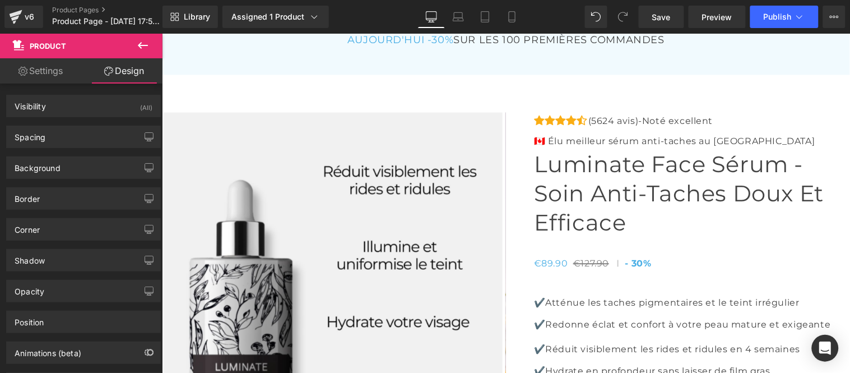
click at [142, 42] on icon at bounding box center [142, 45] width 13 height 13
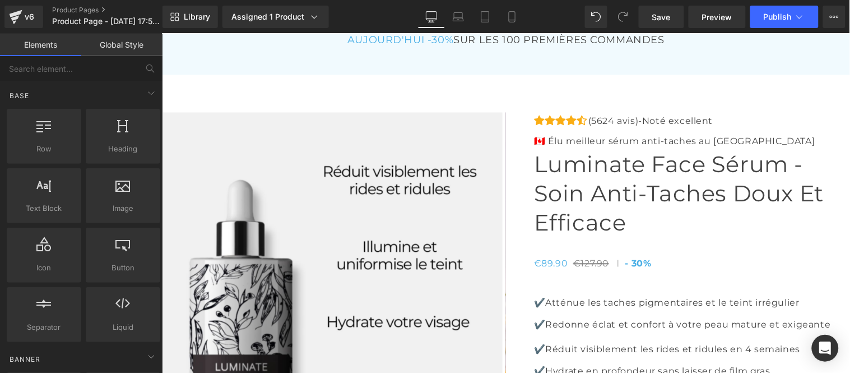
click at [129, 46] on link "Global Style" at bounding box center [121, 45] width 81 height 22
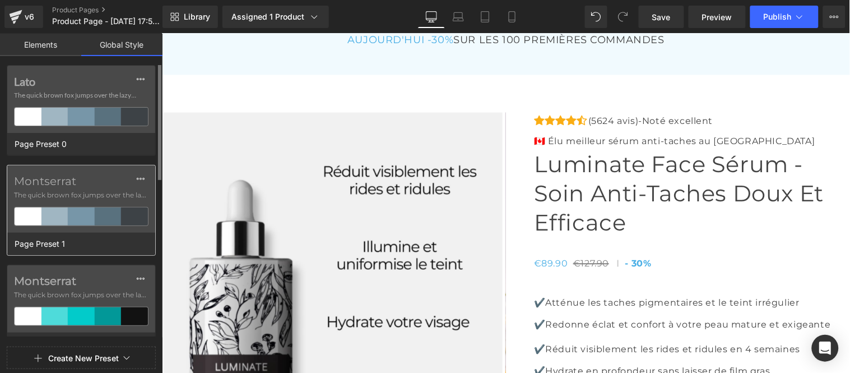
click at [90, 188] on div "Montserrat The quick brown fox jumps over the lazy..." at bounding box center [81, 198] width 148 height 67
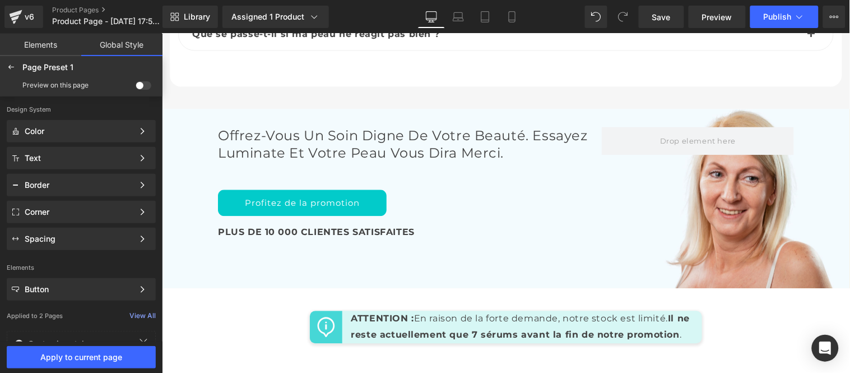
scroll to position [5024, 0]
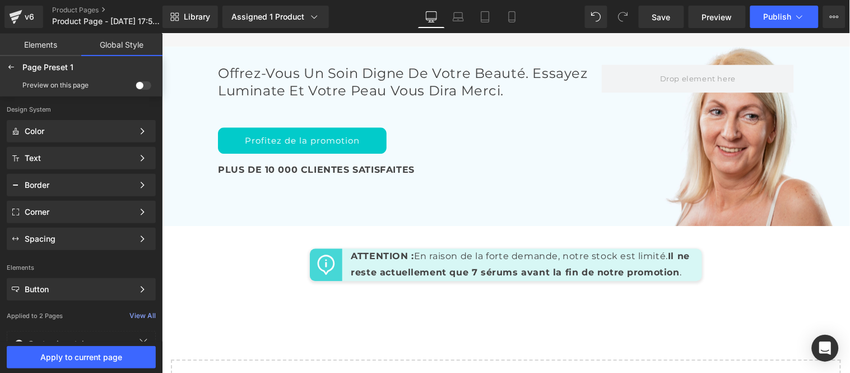
click at [141, 84] on span at bounding box center [144, 85] width 16 height 8
click at [136, 87] on input "checkbox" at bounding box center [136, 87] width 0 height 0
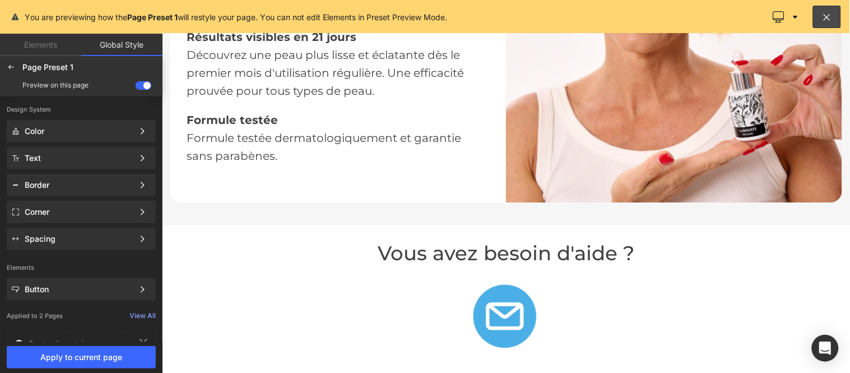
scroll to position [1799, 0]
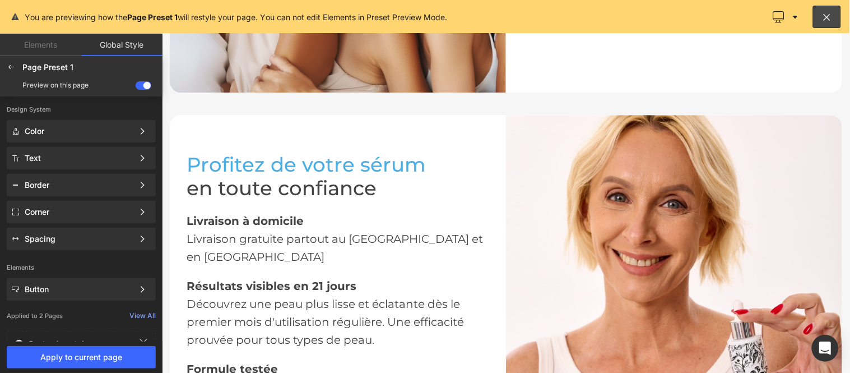
click at [378, 240] on div at bounding box center [505, 203] width 688 height 340
click at [115, 355] on span "Apply to current page" at bounding box center [81, 356] width 136 height 9
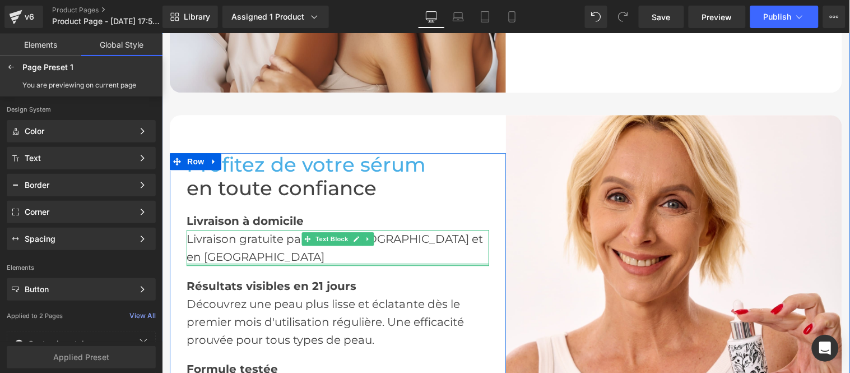
click at [389, 262] on div at bounding box center [337, 263] width 303 height 3
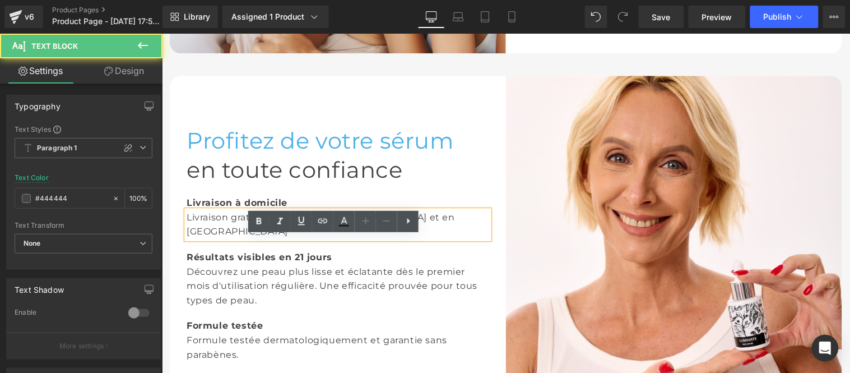
click at [389, 238] on div "Livraison gratuite partout au [GEOGRAPHIC_DATA] et en [GEOGRAPHIC_DATA]" at bounding box center [337, 224] width 303 height 29
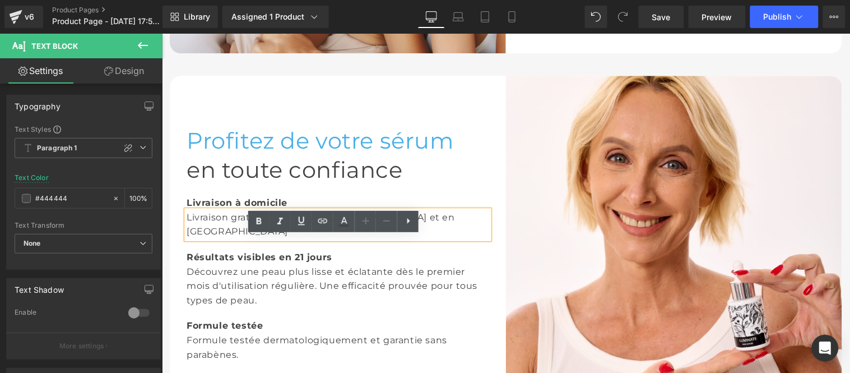
click at [330, 238] on div "Livraison gratuite partout au [GEOGRAPHIC_DATA] et en [GEOGRAPHIC_DATA]" at bounding box center [337, 224] width 303 height 29
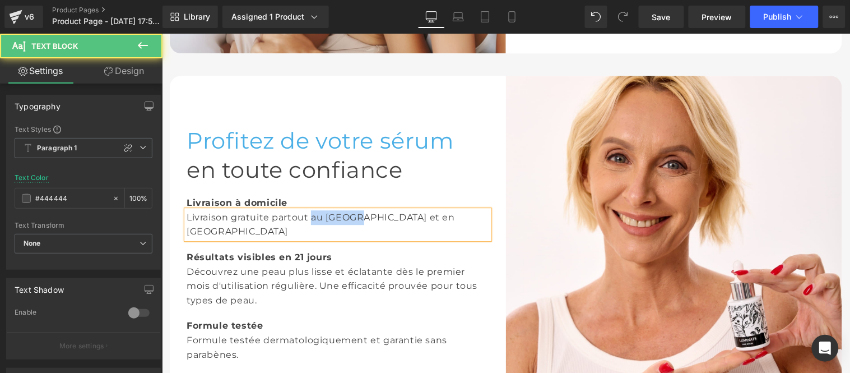
click at [387, 238] on div "Livraison gratuite partout au [GEOGRAPHIC_DATA] et en [GEOGRAPHIC_DATA]" at bounding box center [337, 224] width 303 height 29
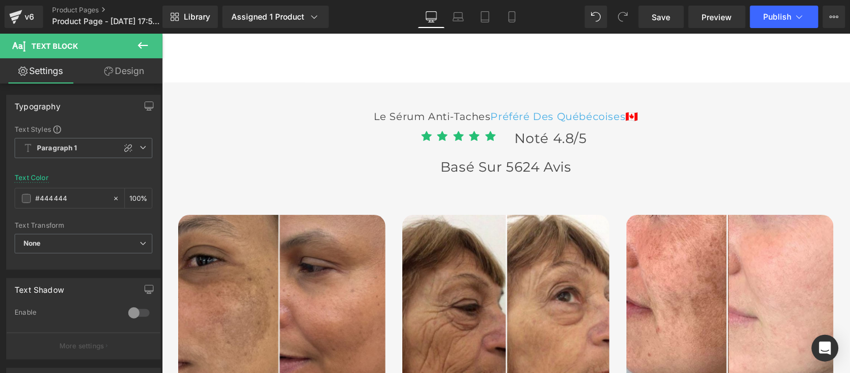
scroll to position [3044, 0]
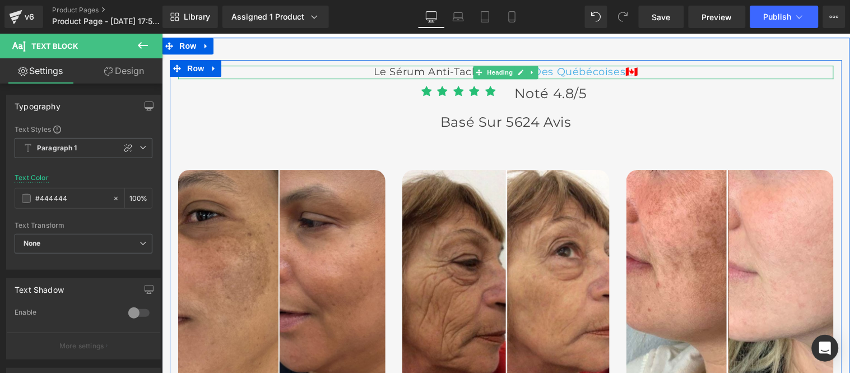
drag, startPoint x: 619, startPoint y: 142, endPoint x: 588, endPoint y: 143, distance: 30.9
click at [619, 77] on span "Préféré Des québécoises" at bounding box center [557, 71] width 135 height 12
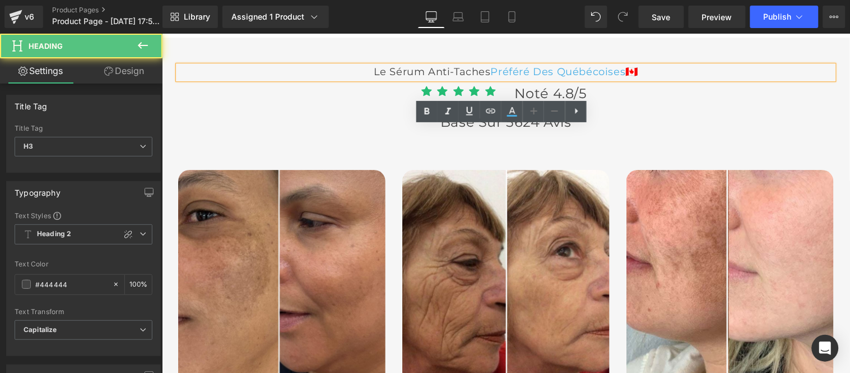
click at [597, 77] on span "Préféré Des québécoises" at bounding box center [557, 71] width 135 height 12
drag, startPoint x: 750, startPoint y: 141, endPoint x: 741, endPoint y: 158, distance: 19.5
click at [638, 77] on span "🇨🇦" at bounding box center [631, 71] width 13 height 12
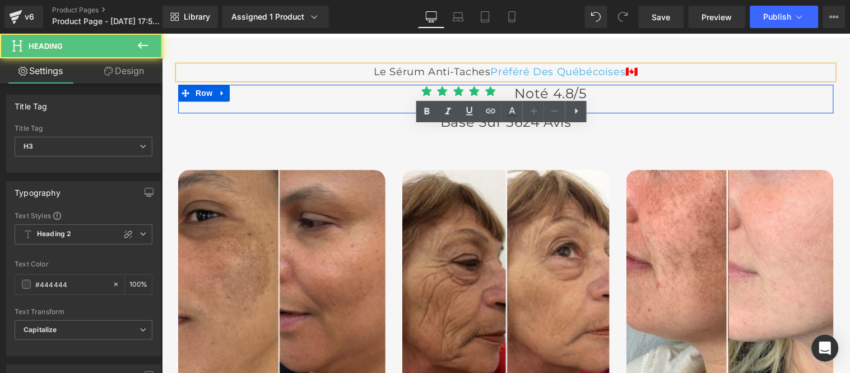
paste div
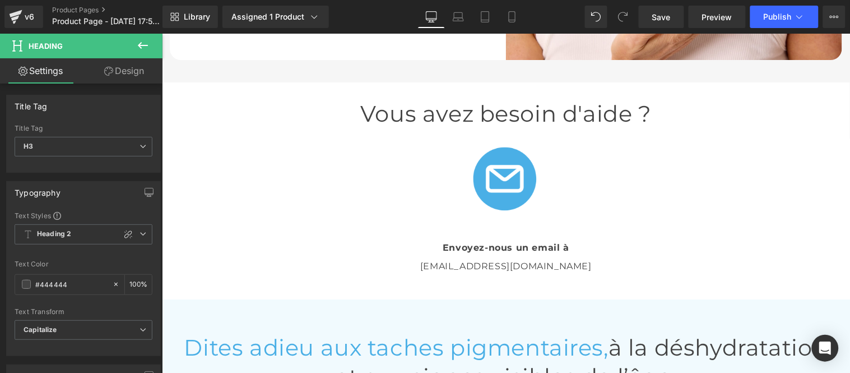
scroll to position [2172, 0]
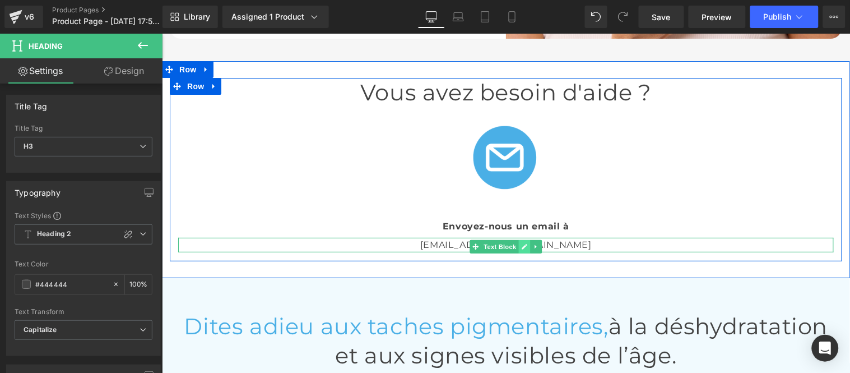
click at [521, 249] on icon at bounding box center [524, 246] width 6 height 6
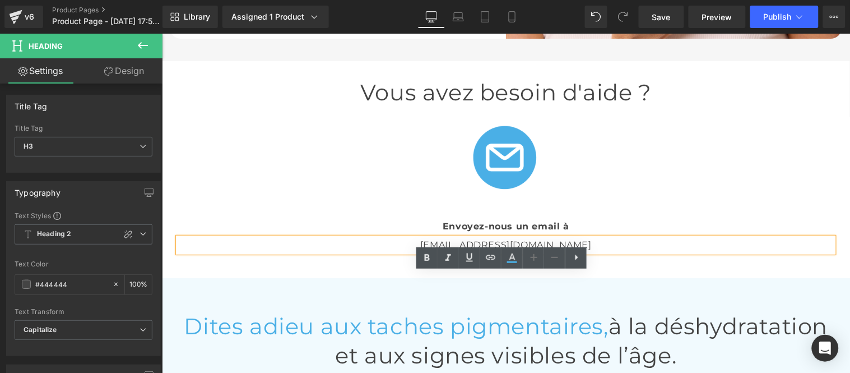
click at [554, 252] on p "[EMAIL_ADDRESS][DOMAIN_NAME]" at bounding box center [506, 244] width 656 height 15
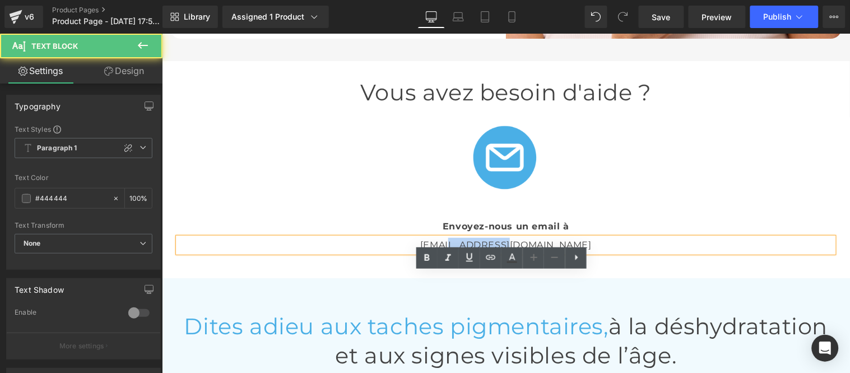
click at [492, 252] on p "[EMAIL_ADDRESS][DOMAIN_NAME]" at bounding box center [506, 244] width 656 height 15
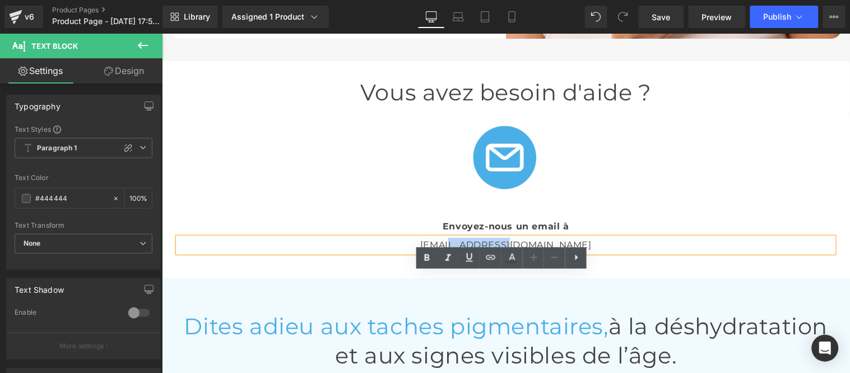
paste div
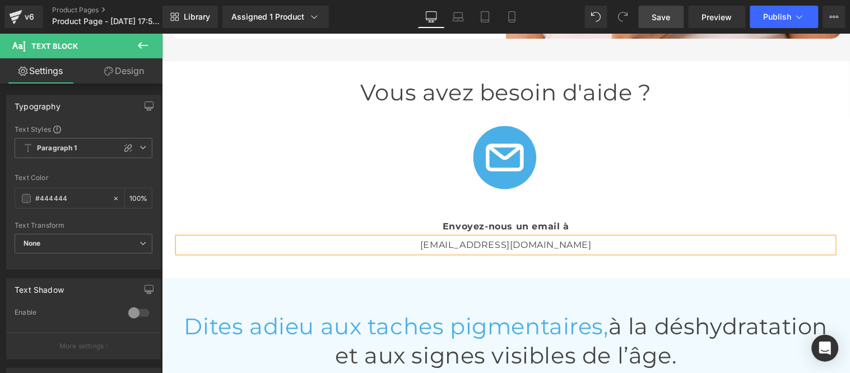
drag, startPoint x: 669, startPoint y: 15, endPoint x: 666, endPoint y: 28, distance: 13.7
click at [669, 17] on span "Save" at bounding box center [661, 17] width 18 height 12
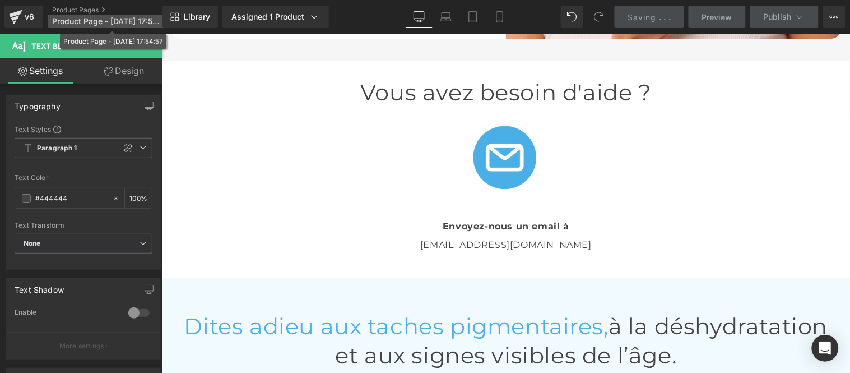
click at [80, 16] on p "Product Page - [DATE] 17:54:57" at bounding box center [112, 21] width 129 height 13
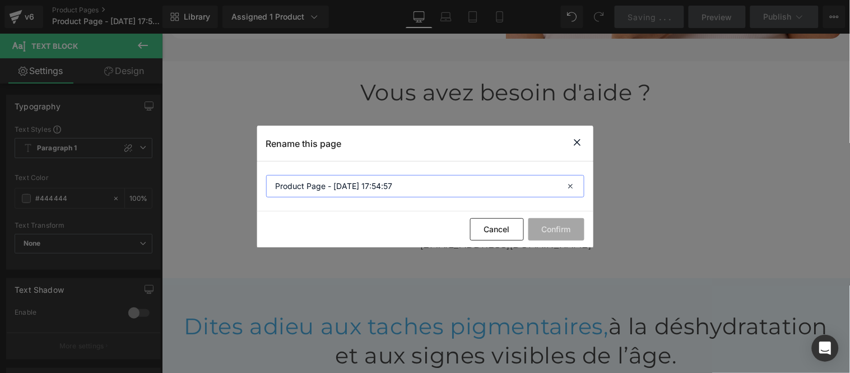
click at [404, 187] on input "Product Page - [DATE] 17:54:57" at bounding box center [425, 186] width 318 height 22
type input "Luminate"
click at [544, 228] on button "Confirm" at bounding box center [556, 229] width 56 height 22
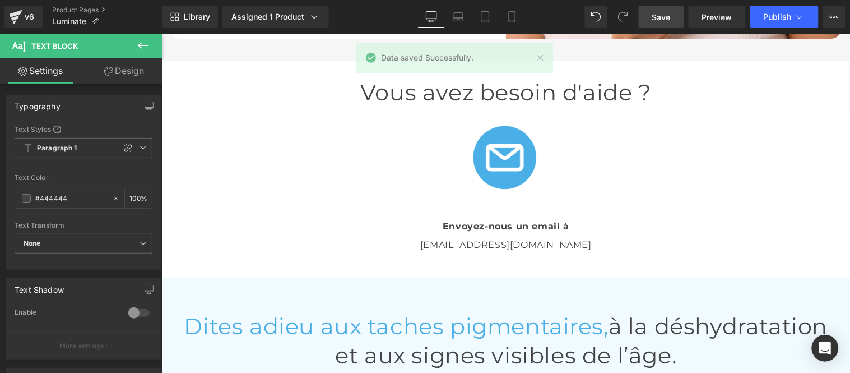
click at [673, 16] on link "Save" at bounding box center [661, 17] width 45 height 22
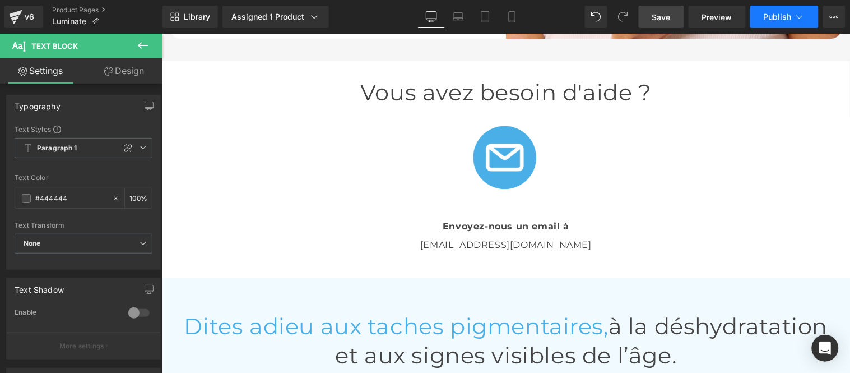
click at [771, 18] on span "Publish" at bounding box center [778, 16] width 28 height 9
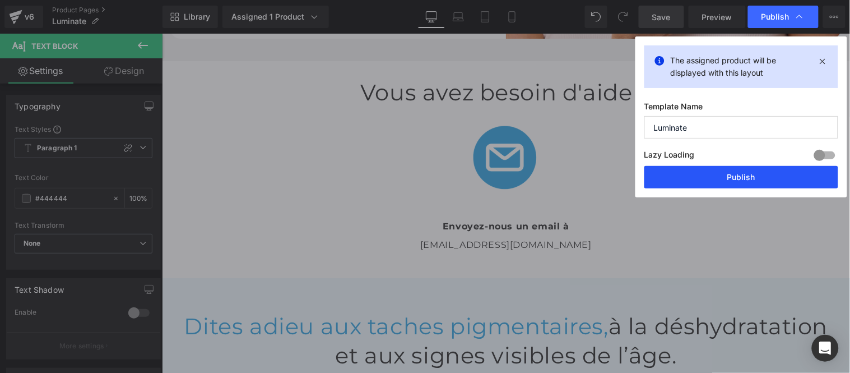
click at [734, 174] on button "Publish" at bounding box center [741, 177] width 194 height 22
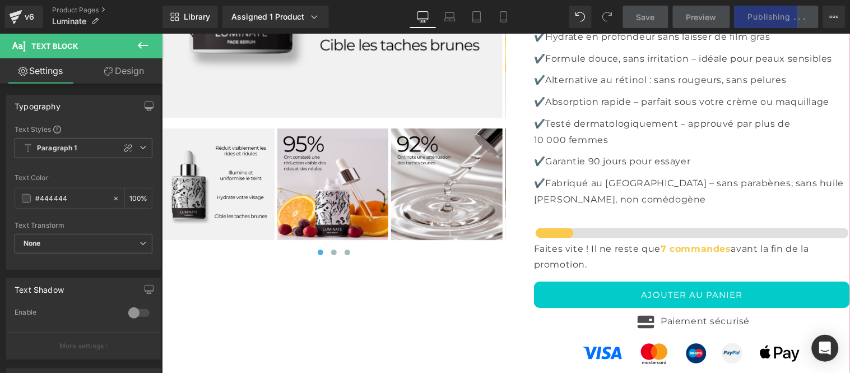
scroll to position [4165, 0]
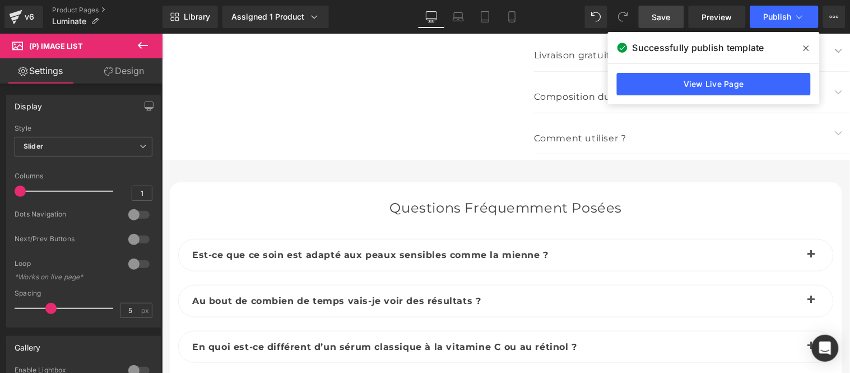
scroll to position [4351, 0]
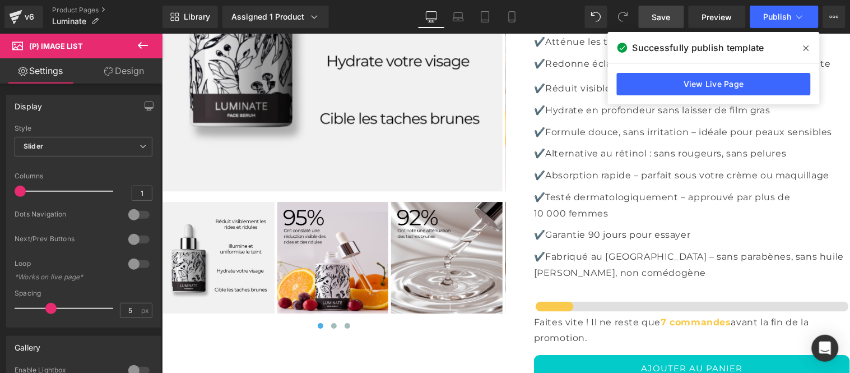
click at [807, 45] on icon at bounding box center [807, 48] width 6 height 9
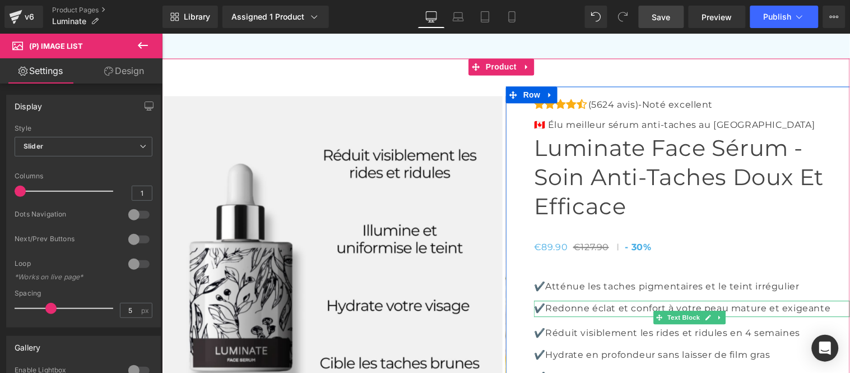
scroll to position [3853, 0]
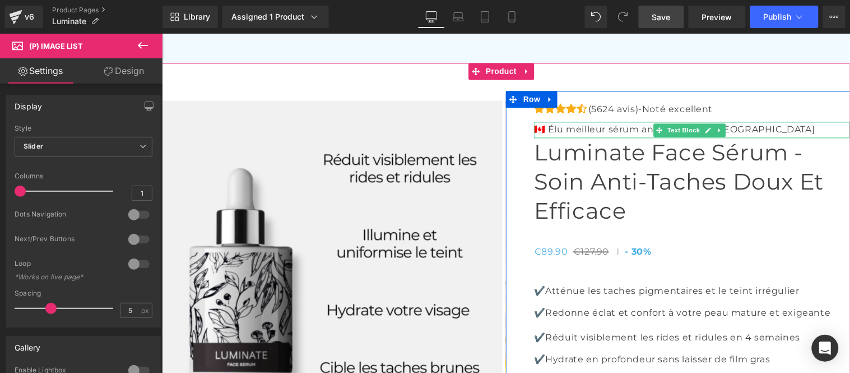
click at [734, 138] on p "🇨🇦 Élu meilleur sérum anti-taches au [GEOGRAPHIC_DATA]" at bounding box center [691, 130] width 316 height 16
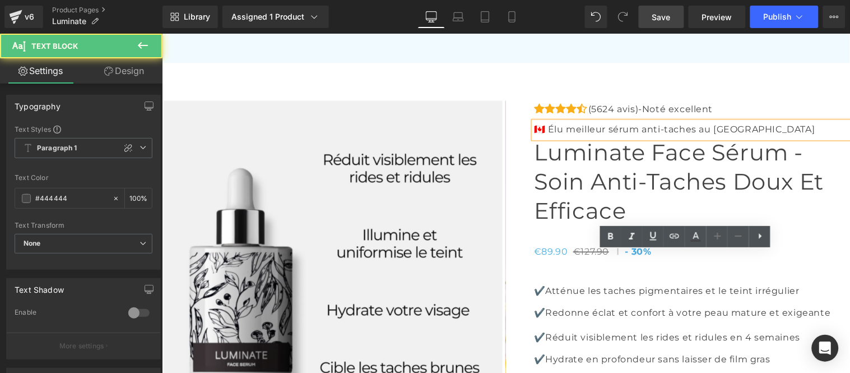
click at [735, 138] on p "🇨🇦 Élu meilleur sérum anti-taches au [GEOGRAPHIC_DATA]" at bounding box center [691, 130] width 316 height 16
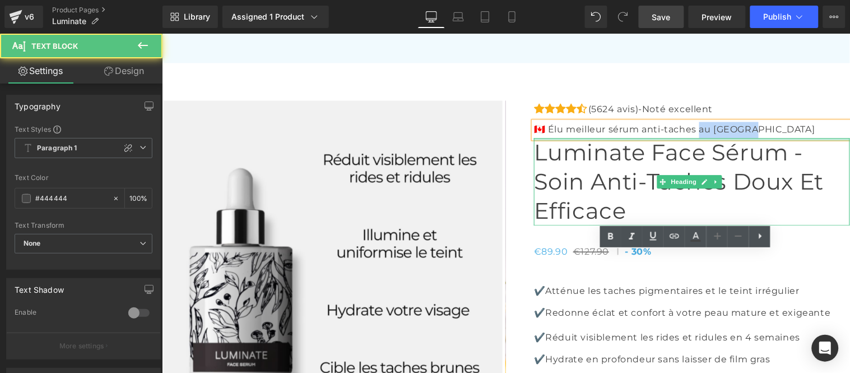
drag, startPoint x: 718, startPoint y: 259, endPoint x: 804, endPoint y: 266, distance: 86.6
click at [804, 138] on p "🇨🇦 Élu meilleur sérum anti-taches au [GEOGRAPHIC_DATA]" at bounding box center [691, 130] width 316 height 16
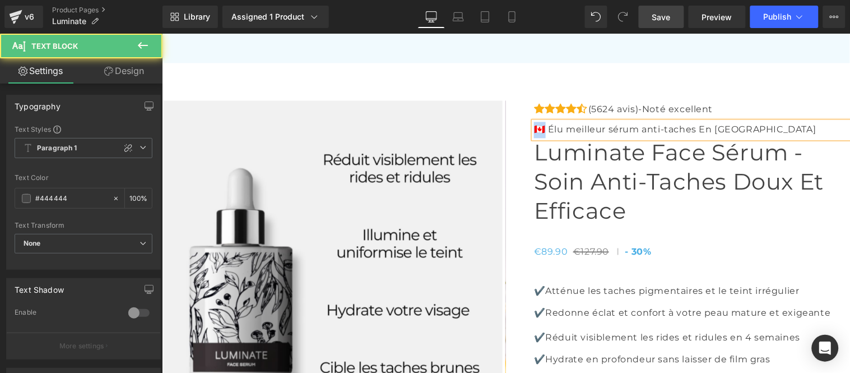
drag, startPoint x: 540, startPoint y: 261, endPoint x: 528, endPoint y: 266, distance: 12.6
click at [533, 138] on p "🇨🇦 Élu meilleur sérum anti-taches En [GEOGRAPHIC_DATA]" at bounding box center [691, 130] width 316 height 16
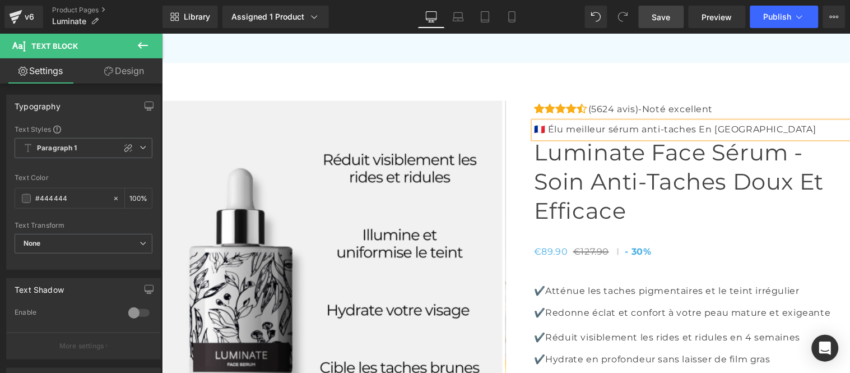
click at [661, 13] on span "Save" at bounding box center [661, 17] width 18 height 12
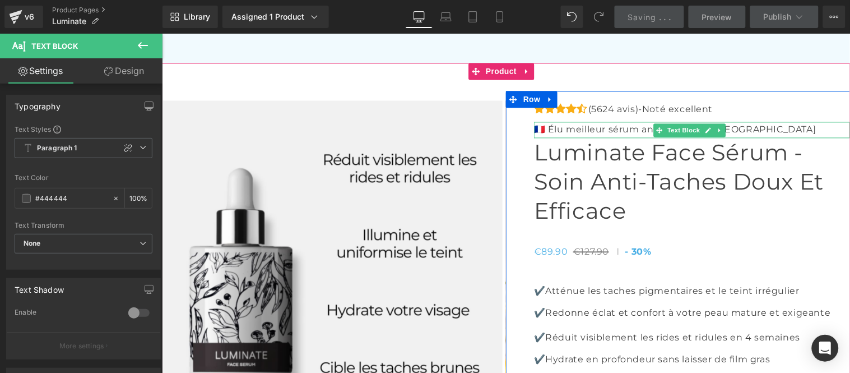
click at [621, 138] on p "🇫🇷 Élu meilleur sérum anti-taches En [GEOGRAPHIC_DATA]" at bounding box center [691, 130] width 316 height 16
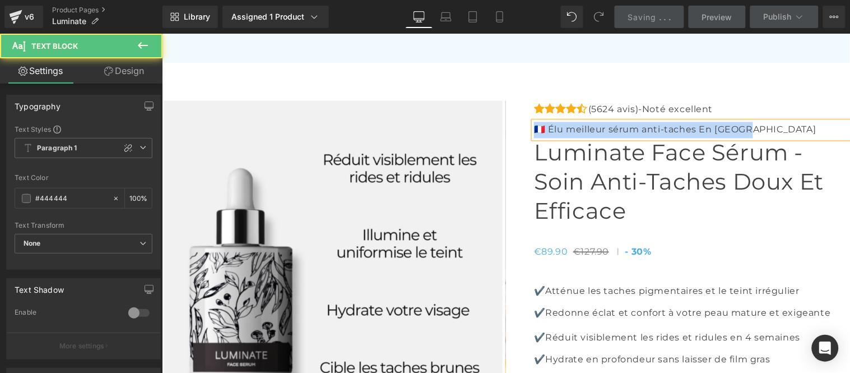
click at [621, 138] on p "🇫🇷 Élu meilleur sérum anti-taches En [GEOGRAPHIC_DATA]" at bounding box center [691, 130] width 316 height 16
click at [630, 138] on p "🇫🇷 Élu meilleur sérum anti-taches En [GEOGRAPHIC_DATA]" at bounding box center [691, 130] width 316 height 16
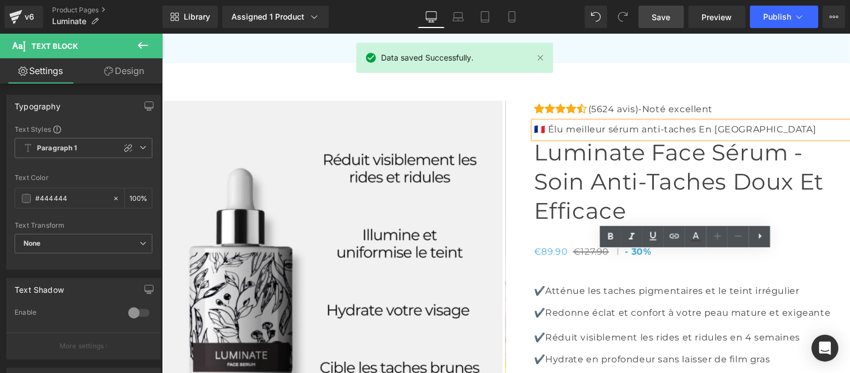
drag, startPoint x: 643, startPoint y: 255, endPoint x: 643, endPoint y: 266, distance: 10.6
click at [643, 138] on p "🇫🇷 Élu meilleur sérum anti-taches En [GEOGRAPHIC_DATA]" at bounding box center [691, 130] width 316 height 16
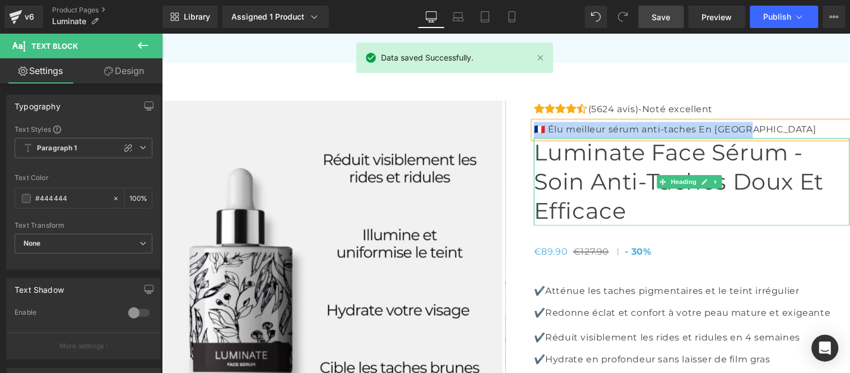
copy p "🇫🇷 Élu meilleur sérum anti-taches En [GEOGRAPHIC_DATA]"
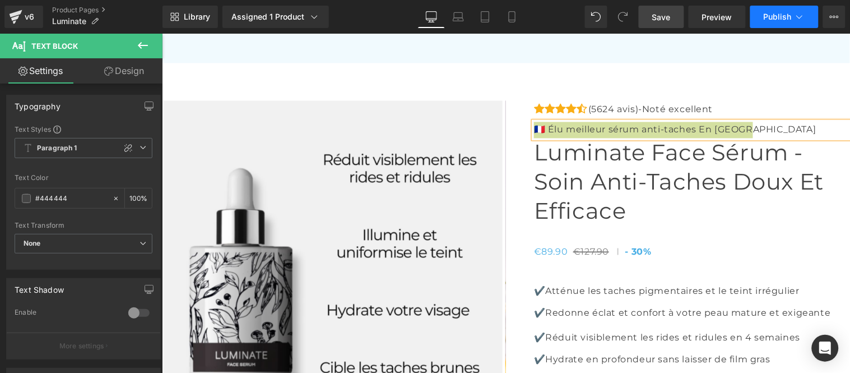
click at [777, 10] on button "Publish" at bounding box center [784, 17] width 68 height 22
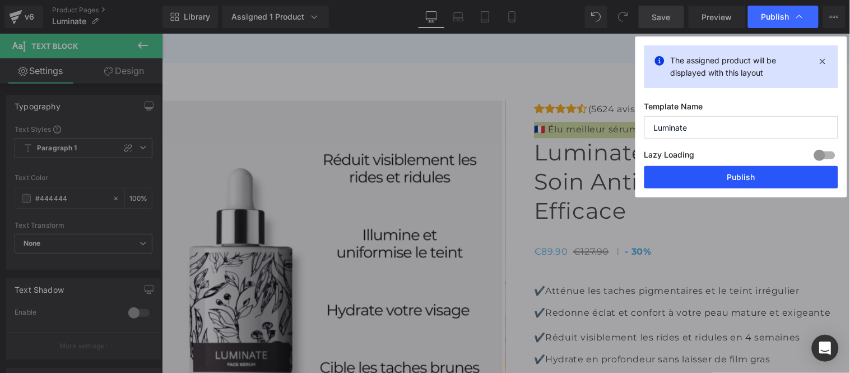
click at [732, 177] on button "Publish" at bounding box center [741, 177] width 194 height 22
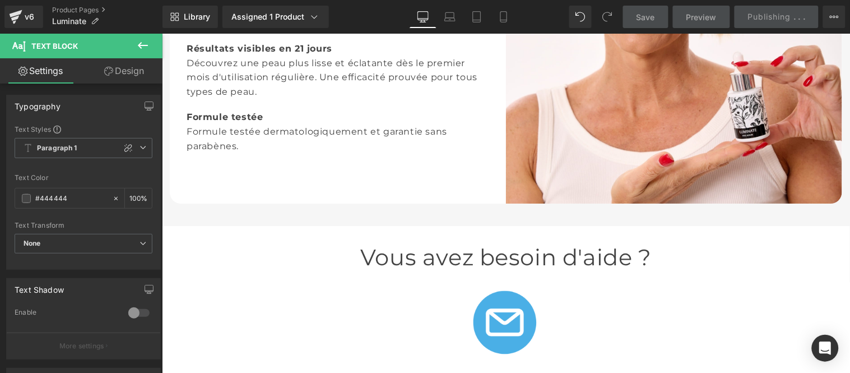
scroll to position [1985, 0]
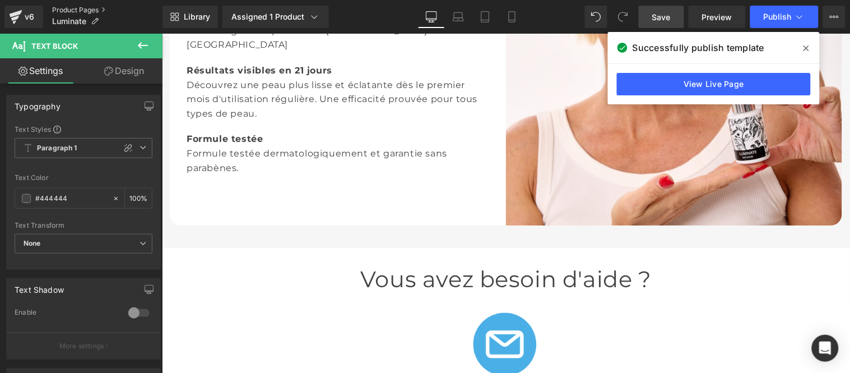
click at [76, 6] on link "Product Pages" at bounding box center [107, 10] width 110 height 9
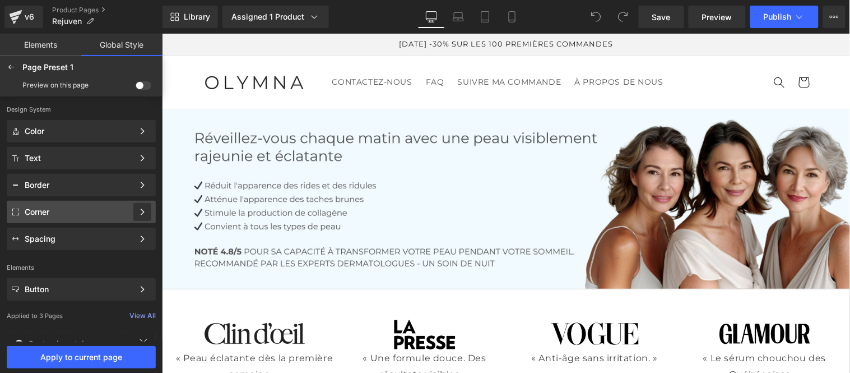
click at [138, 87] on span at bounding box center [144, 85] width 16 height 8
click at [136, 87] on input "checkbox" at bounding box center [136, 87] width 0 height 0
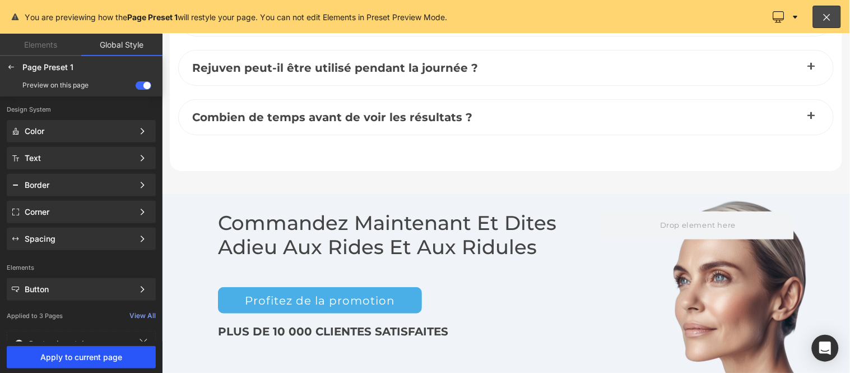
click at [94, 352] on span "Apply to current page" at bounding box center [81, 356] width 136 height 9
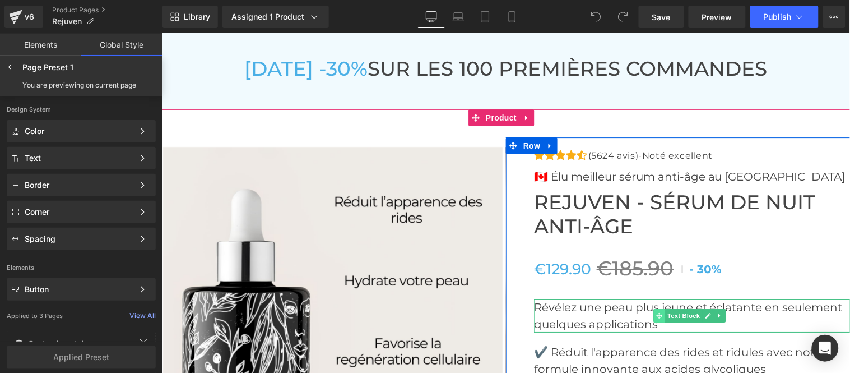
scroll to position [4148, 0]
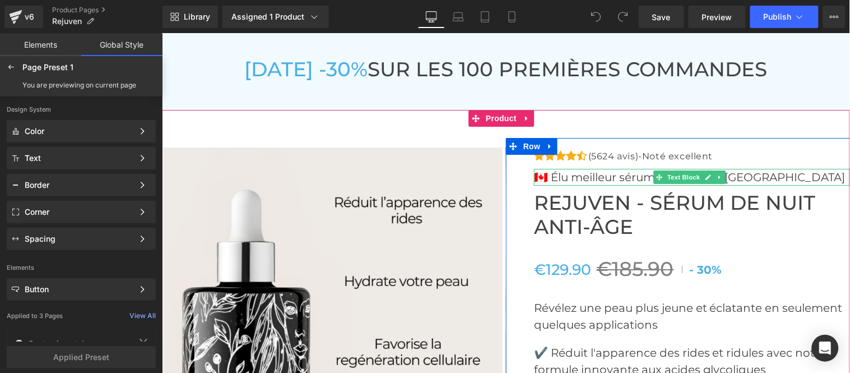
click at [606, 176] on p "🇨🇦 Élu meilleur sérum anti-âge au Canada" at bounding box center [691, 176] width 316 height 17
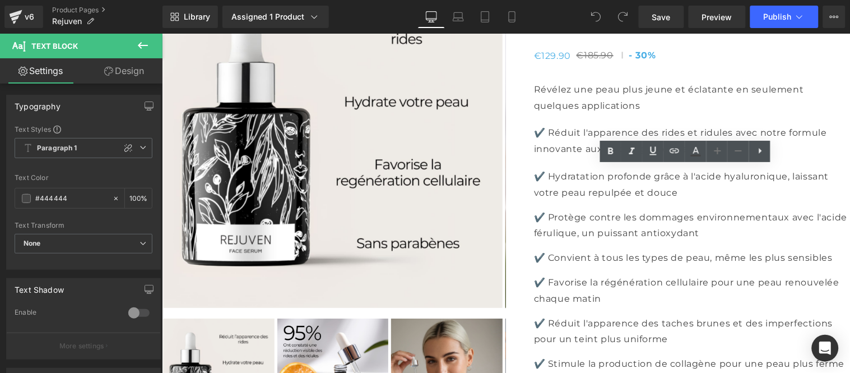
drag, startPoint x: 606, startPoint y: 172, endPoint x: 579, endPoint y: 220, distance: 54.9
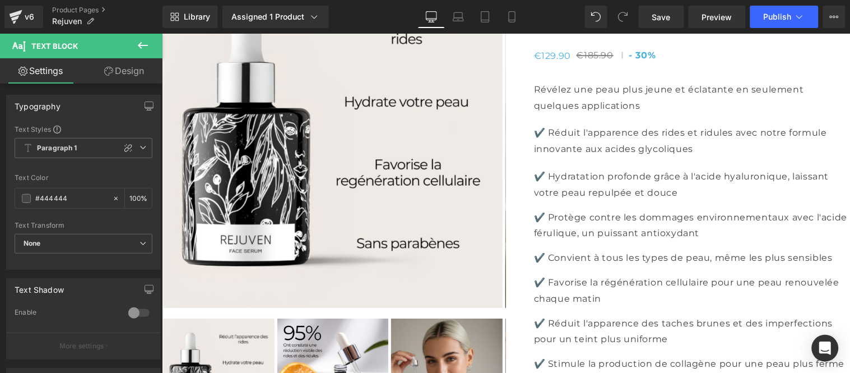
paste div
drag, startPoint x: 674, startPoint y: 15, endPoint x: 657, endPoint y: 30, distance: 22.6
click at [670, 18] on link "Save" at bounding box center [661, 17] width 45 height 22
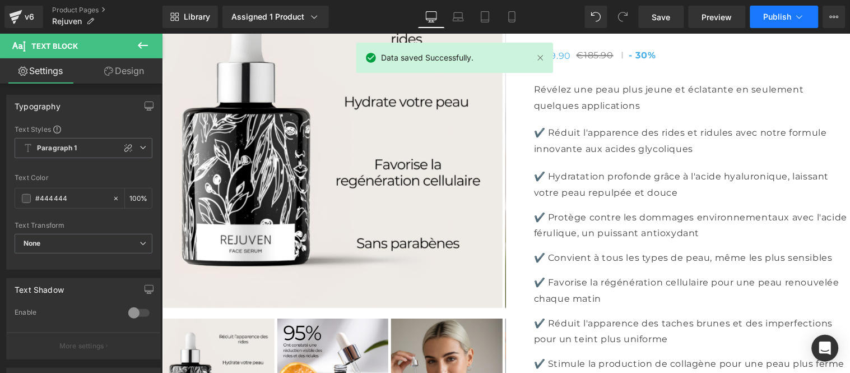
click at [771, 24] on button "Publish" at bounding box center [784, 17] width 68 height 22
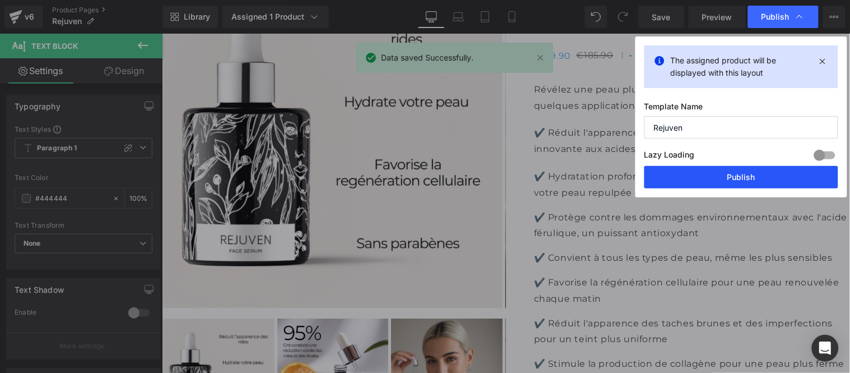
click at [716, 177] on button "Publish" at bounding box center [741, 177] width 194 height 22
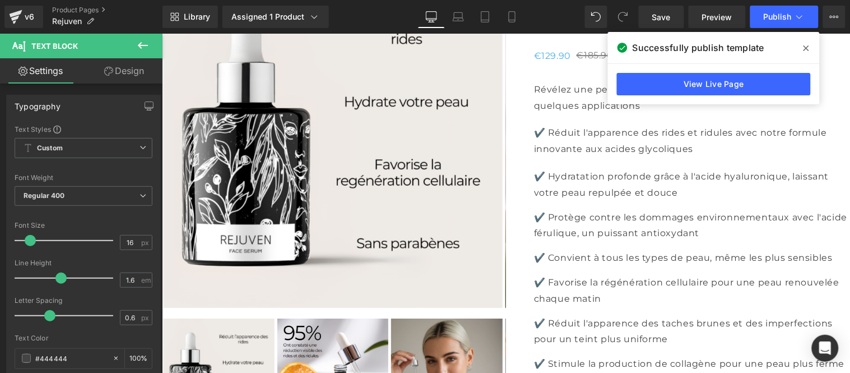
click at [667, 12] on span "Save" at bounding box center [661, 17] width 18 height 12
